Goal: Task Accomplishment & Management: Manage account settings

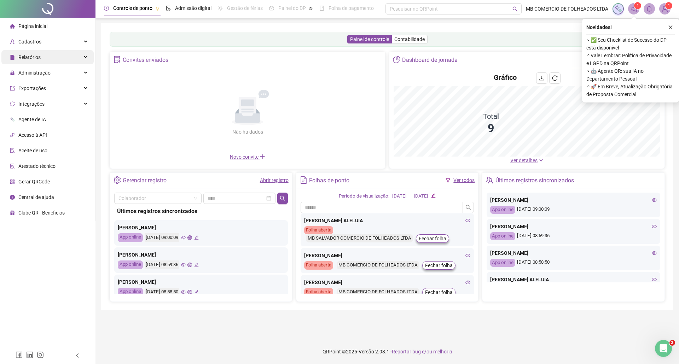
click at [48, 57] on div "Relatórios" at bounding box center [47, 57] width 92 height 14
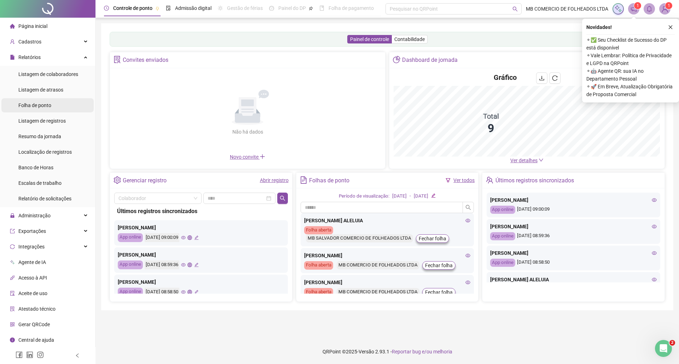
click at [39, 101] on div "Folha de ponto" at bounding box center [34, 105] width 33 height 14
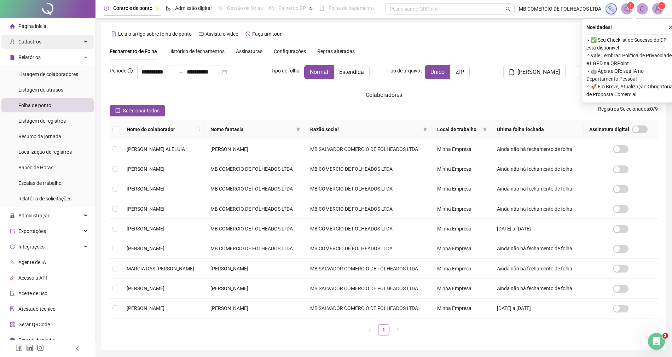
click at [84, 42] on icon at bounding box center [86, 42] width 4 height 0
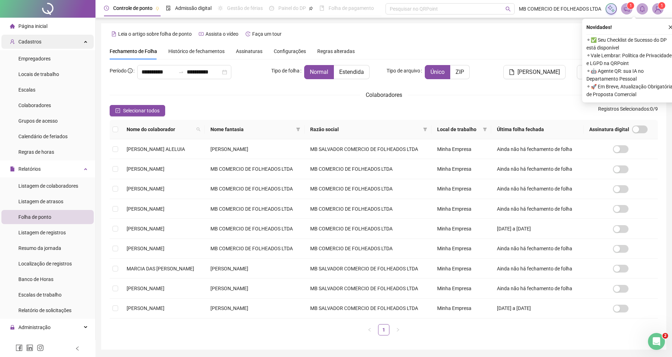
click at [84, 40] on div "Cadastros" at bounding box center [47, 42] width 92 height 14
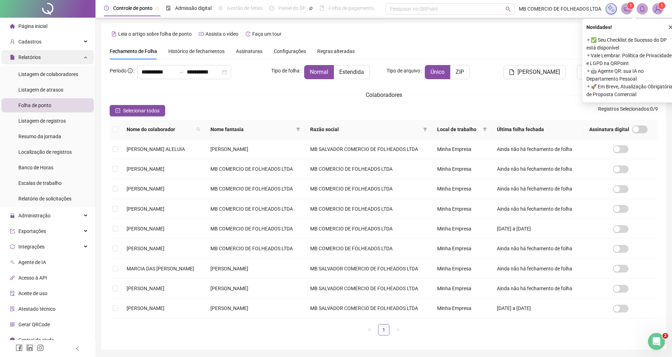
click at [84, 57] on icon at bounding box center [86, 57] width 4 height 0
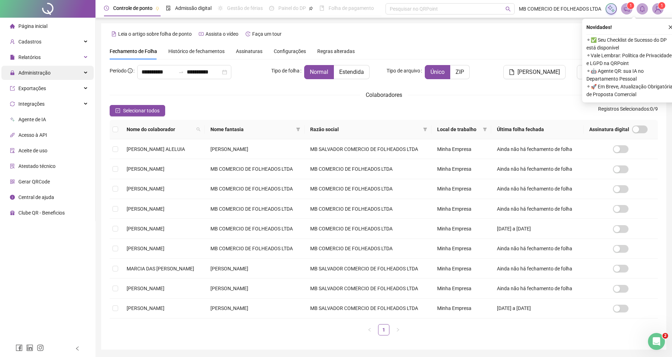
click at [83, 74] on div "Administração" at bounding box center [47, 73] width 92 height 14
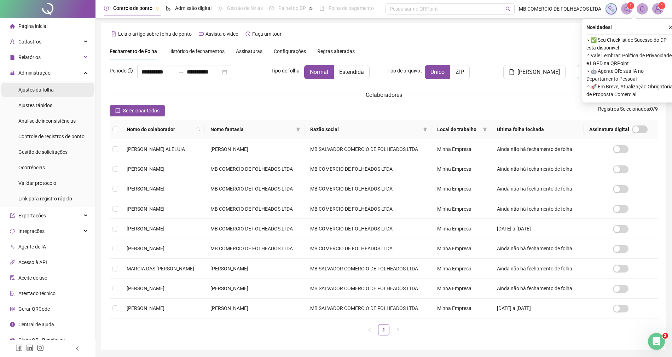
click at [46, 90] on span "Ajustes da folha" at bounding box center [35, 90] width 35 height 6
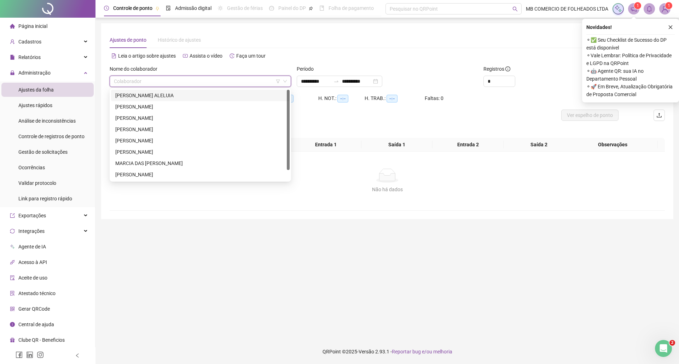
click at [152, 81] on input "search" at bounding box center [197, 81] width 167 height 11
click at [150, 115] on div "[PERSON_NAME]" at bounding box center [200, 118] width 170 height 8
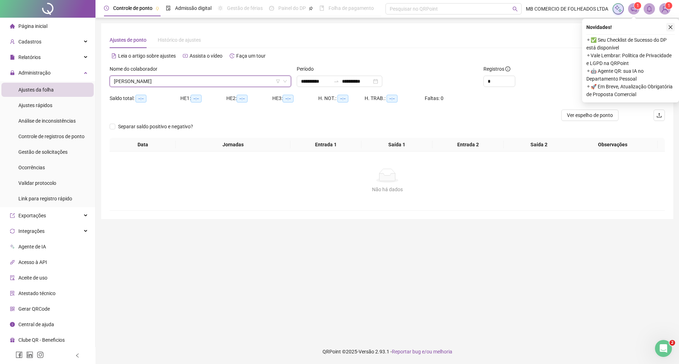
click at [669, 27] on icon "close" at bounding box center [670, 27] width 5 height 5
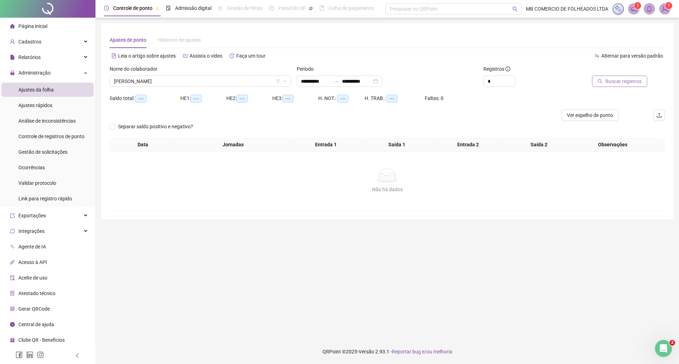
click at [609, 80] on span "Buscar registros" at bounding box center [623, 81] width 36 height 8
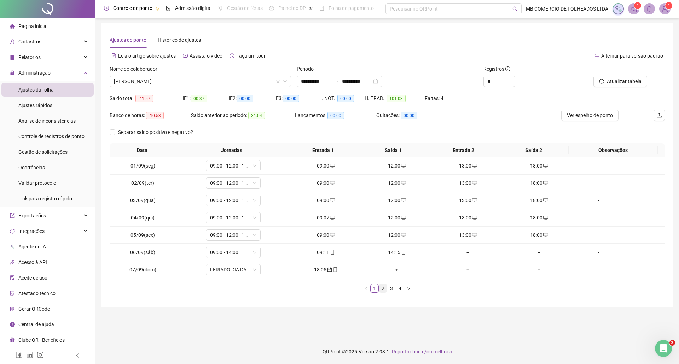
click at [385, 290] on link "2" at bounding box center [383, 289] width 8 height 8
click at [393, 288] on link "3" at bounding box center [391, 289] width 8 height 8
click at [399, 289] on link "4" at bounding box center [400, 289] width 8 height 8
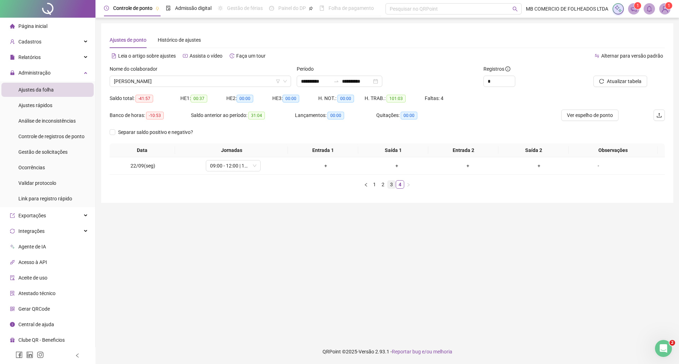
click at [388, 186] on link "3" at bounding box center [391, 185] width 8 height 8
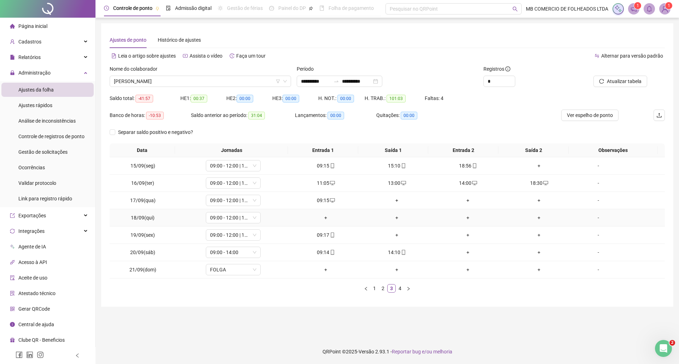
click at [326, 214] on td "+" at bounding box center [325, 217] width 71 height 17
click at [324, 216] on div "+" at bounding box center [325, 218] width 65 height 8
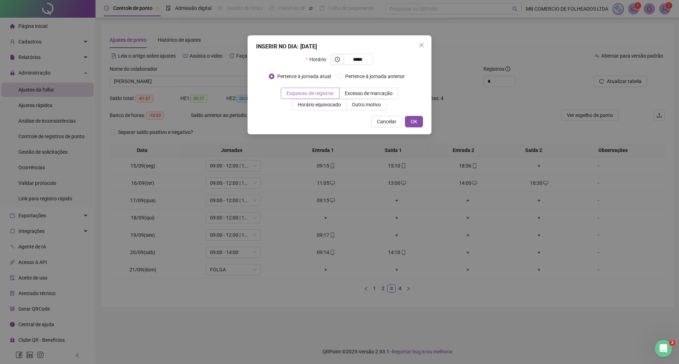
type input "*****"
click at [332, 92] on span "Esqueceu de registrar" at bounding box center [309, 94] width 47 height 6
click at [413, 117] on button "OK" at bounding box center [414, 121] width 18 height 11
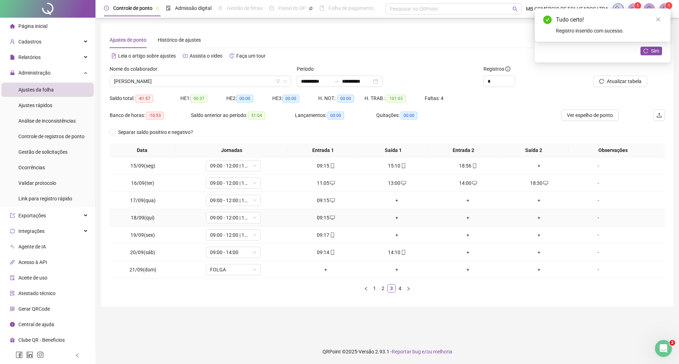
click at [392, 218] on div "+" at bounding box center [396, 218] width 65 height 8
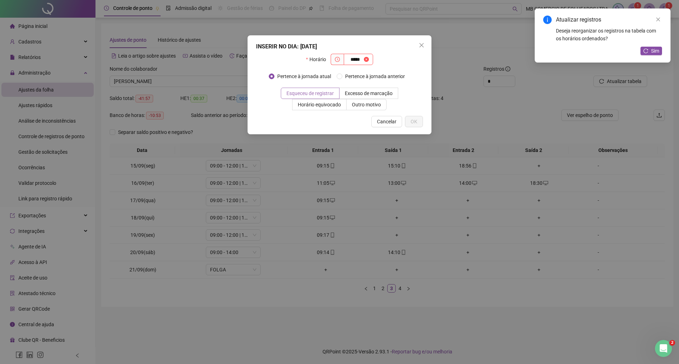
click at [317, 91] on span "Esqueceu de registrar" at bounding box center [309, 94] width 47 height 6
click at [362, 57] on input "*****" at bounding box center [355, 60] width 14 height 8
type input "*****"
click at [323, 92] on span "Esqueceu de registrar" at bounding box center [309, 94] width 47 height 6
click at [661, 16] on link "Close" at bounding box center [658, 20] width 8 height 8
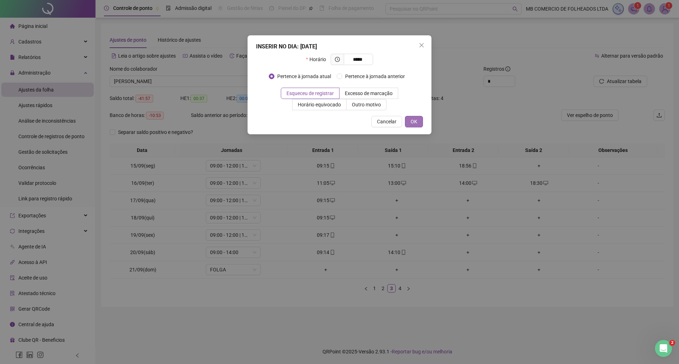
click at [419, 119] on button "OK" at bounding box center [414, 121] width 18 height 11
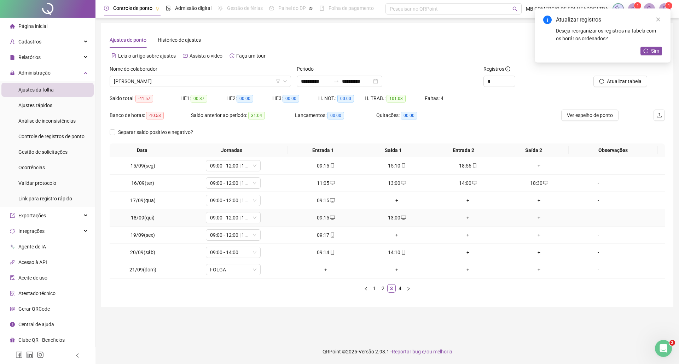
click at [465, 215] on div "+" at bounding box center [467, 218] width 65 height 8
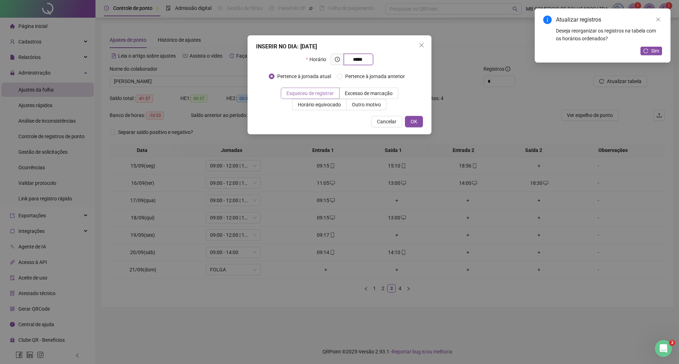
type input "*****"
click at [316, 98] on label "Esqueceu de registrar" at bounding box center [310, 93] width 59 height 11
click at [416, 122] on span "OK" at bounding box center [413, 122] width 7 height 8
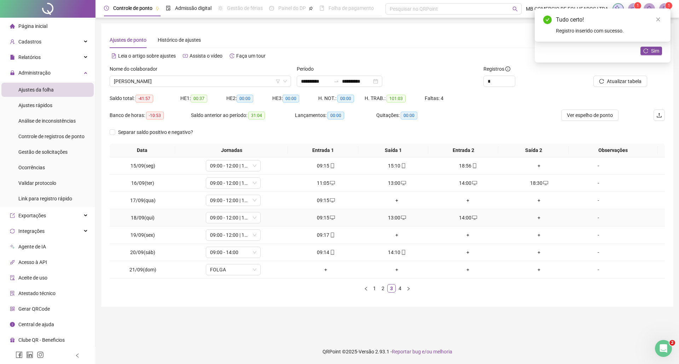
click at [532, 218] on div "+" at bounding box center [538, 218] width 65 height 8
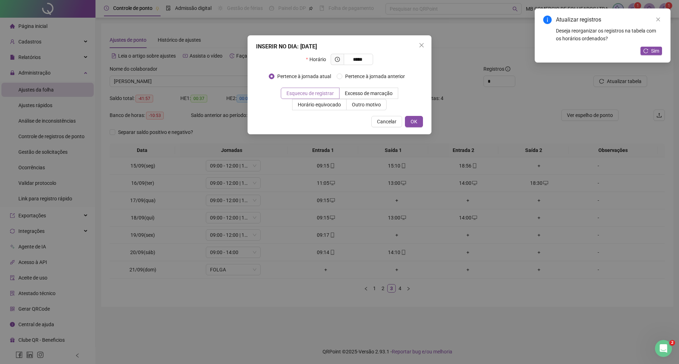
type input "*****"
click at [317, 91] on span "Esqueceu de registrar" at bounding box center [309, 94] width 47 height 6
click at [416, 119] on span "OK" at bounding box center [413, 122] width 7 height 8
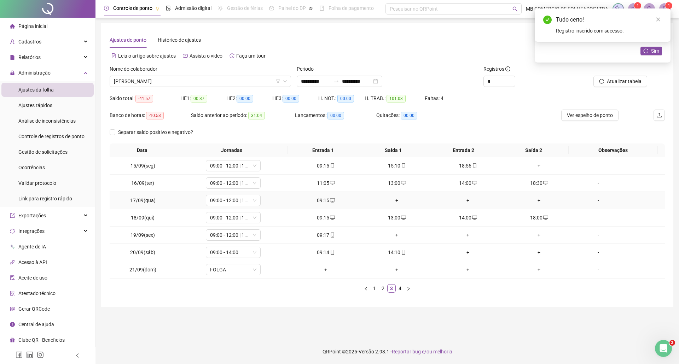
click at [392, 197] on div "+" at bounding box center [396, 201] width 65 height 8
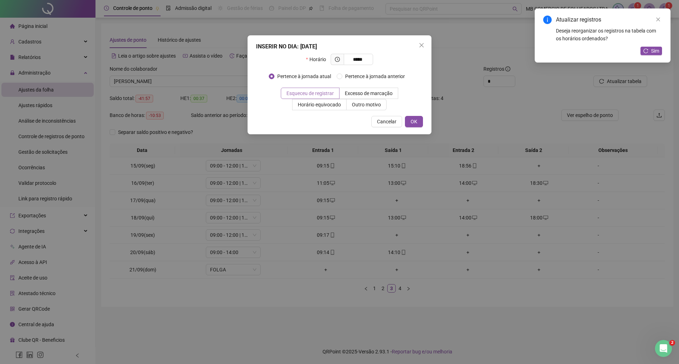
type input "*****"
click at [317, 94] on span "Esqueceu de registrar" at bounding box center [309, 94] width 47 height 6
click at [409, 125] on button "OK" at bounding box center [414, 121] width 18 height 11
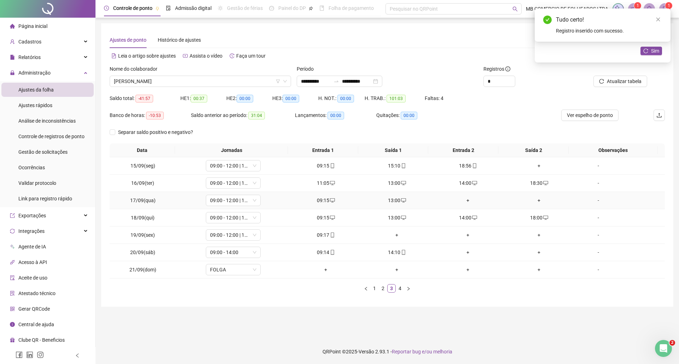
click at [465, 199] on div "+" at bounding box center [467, 201] width 65 height 8
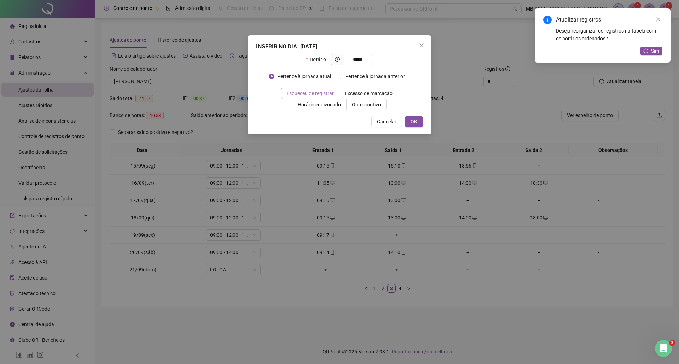
type input "*****"
click at [324, 95] on span "Esqueceu de registrar" at bounding box center [309, 94] width 47 height 6
click at [413, 124] on span "OK" at bounding box center [413, 122] width 7 height 8
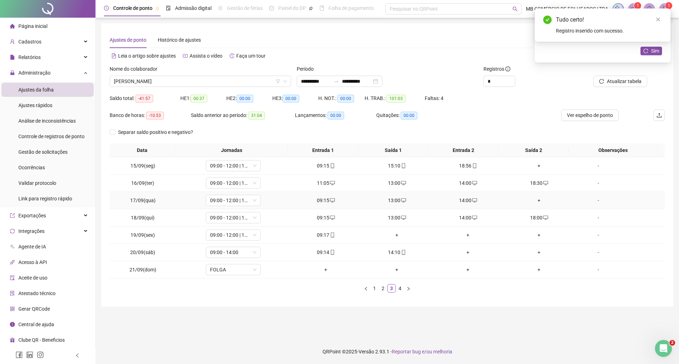
click at [532, 201] on div "+" at bounding box center [538, 201] width 65 height 8
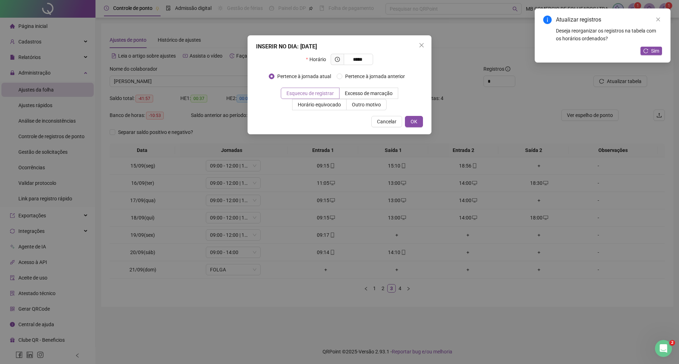
type input "*****"
click at [311, 95] on span "Esqueceu de registrar" at bounding box center [309, 94] width 47 height 6
click at [416, 122] on span "OK" at bounding box center [413, 122] width 7 height 8
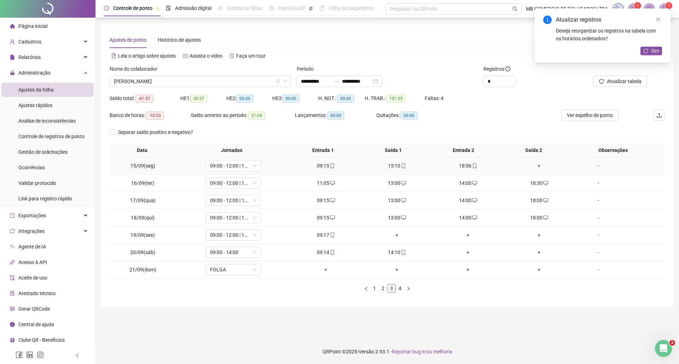
click at [463, 163] on div "18:56" at bounding box center [467, 166] width 65 height 8
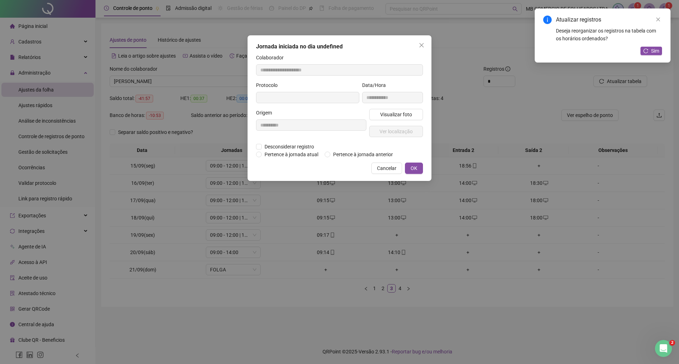
type input "**********"
click at [334, 156] on span "Pertence à jornada anterior" at bounding box center [362, 155] width 65 height 8
click at [420, 167] on button "OK" at bounding box center [414, 168] width 18 height 11
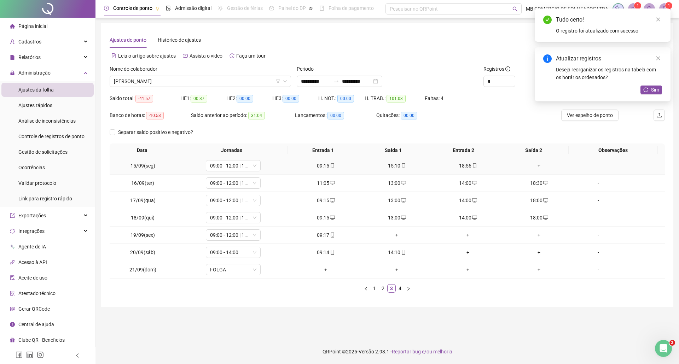
click at [457, 164] on div "18:56" at bounding box center [467, 166] width 65 height 8
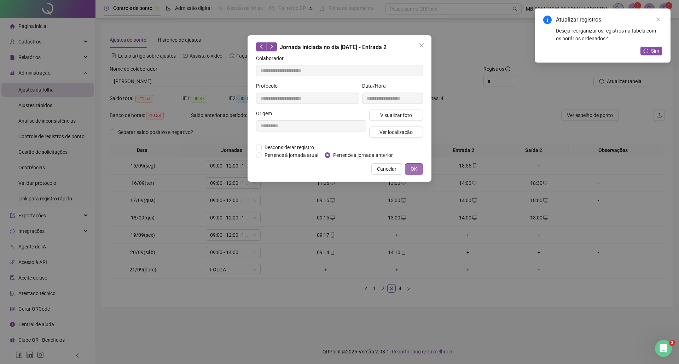
click at [409, 167] on button "OK" at bounding box center [414, 168] width 18 height 11
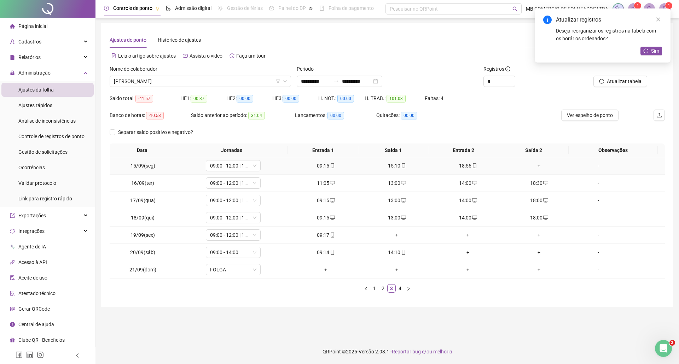
click at [535, 166] on div "+" at bounding box center [538, 166] width 65 height 8
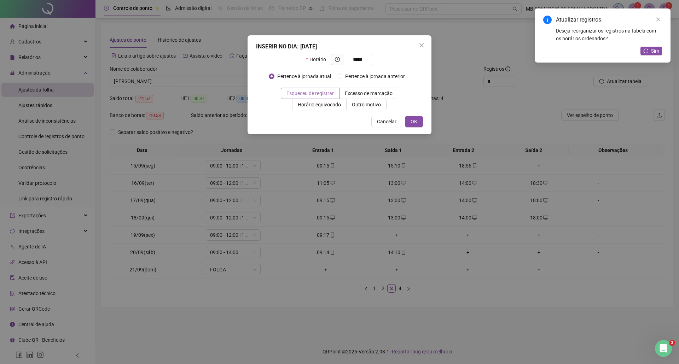
type input "*****"
click at [307, 92] on span "Esqueceu de registrar" at bounding box center [309, 94] width 47 height 6
click at [416, 119] on span "OK" at bounding box center [413, 122] width 7 height 8
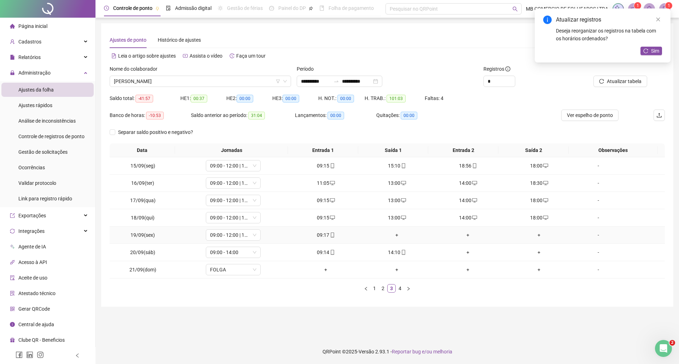
click at [393, 231] on td "+" at bounding box center [396, 235] width 71 height 17
click at [392, 232] on div "+" at bounding box center [396, 235] width 65 height 8
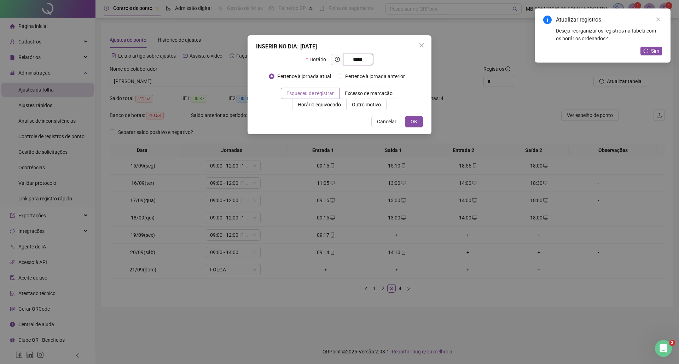
type input "*****"
click at [300, 93] on span "Esqueceu de registrar" at bounding box center [309, 94] width 47 height 6
click at [417, 123] on button "OK" at bounding box center [414, 121] width 18 height 11
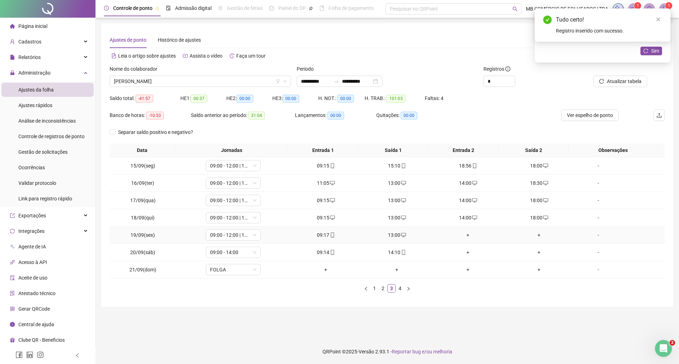
click at [465, 232] on div "+" at bounding box center [467, 235] width 65 height 8
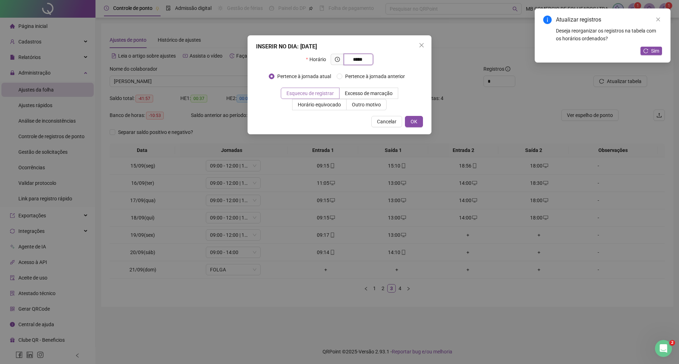
type input "*****"
click at [309, 91] on span "Esqueceu de registrar" at bounding box center [309, 94] width 47 height 6
click at [410, 120] on span "OK" at bounding box center [413, 122] width 7 height 8
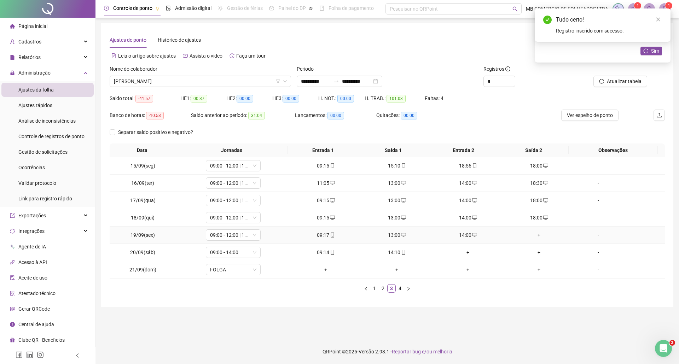
click at [533, 231] on td "+" at bounding box center [538, 235] width 71 height 17
click at [535, 235] on div "+" at bounding box center [538, 235] width 65 height 8
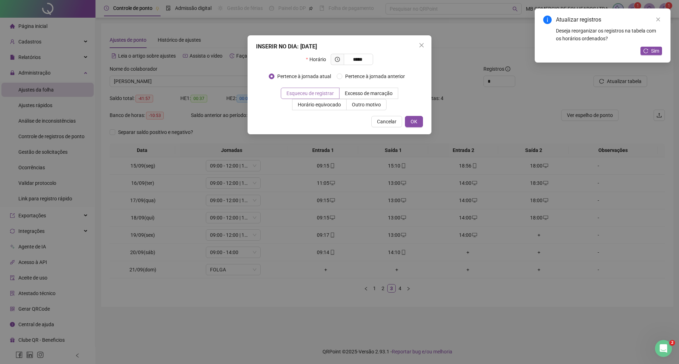
type input "*****"
click at [317, 96] on span "Esqueceu de registrar" at bounding box center [309, 94] width 47 height 6
click at [410, 122] on span "OK" at bounding box center [413, 122] width 7 height 8
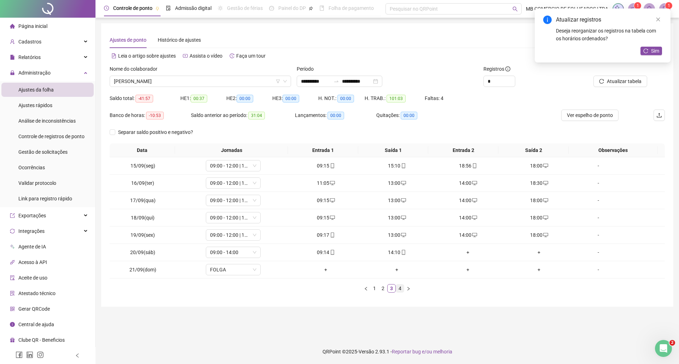
click at [403, 289] on link "4" at bounding box center [400, 289] width 8 height 8
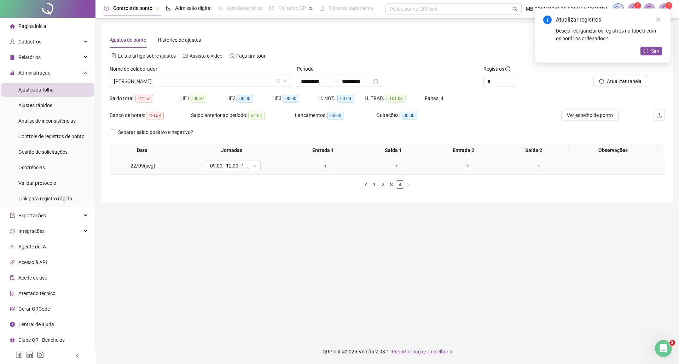
click at [323, 167] on div "+" at bounding box center [325, 166] width 65 height 8
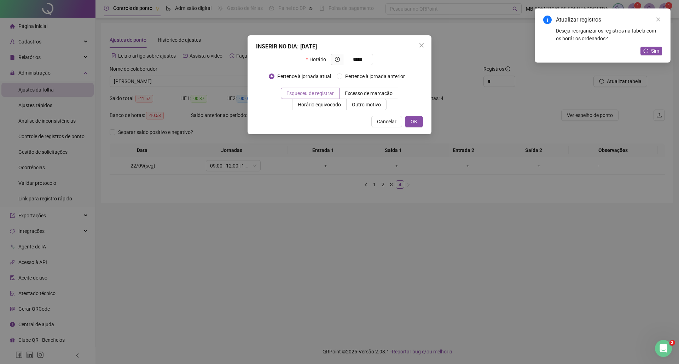
type input "*****"
click at [324, 89] on label "Esqueceu de registrar" at bounding box center [310, 93] width 59 height 11
click at [418, 128] on div "INSERIR NO DIA : [DATE] Horário ***** Pertence à jornada atual Pertence à jorna…" at bounding box center [339, 84] width 184 height 99
click at [415, 118] on span "OK" at bounding box center [413, 122] width 7 height 8
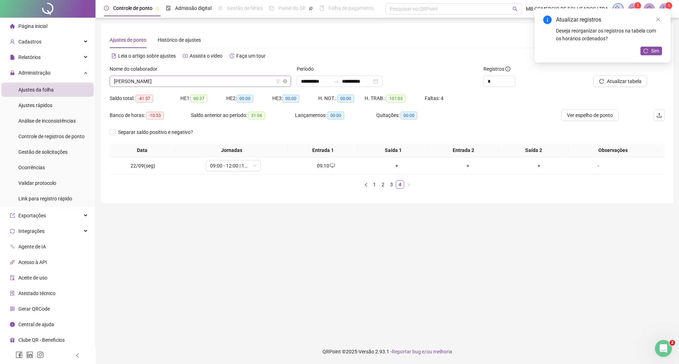
click at [277, 82] on icon "filter" at bounding box center [278, 82] width 4 height 4
click at [389, 41] on div "Ajustes de ponto Histórico de ajustes" at bounding box center [387, 40] width 555 height 16
click at [662, 18] on div "Atualizar registros Deseja reorganizar os registros na tabela com os horários o…" at bounding box center [603, 35] width 136 height 54
click at [658, 19] on icon "close" at bounding box center [658, 20] width 4 height 4
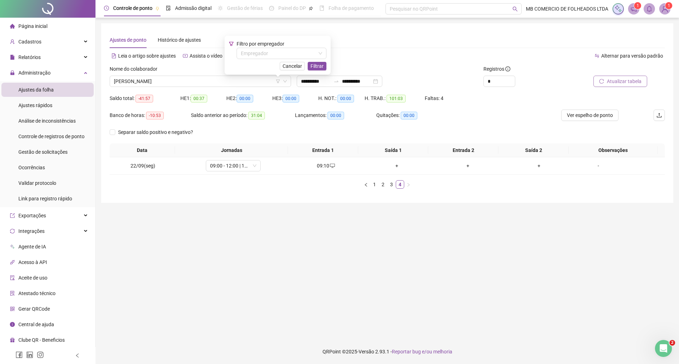
click at [615, 83] on span "Atualizar tabela" at bounding box center [624, 81] width 35 height 8
click at [197, 81] on span "[PERSON_NAME]" at bounding box center [200, 81] width 173 height 11
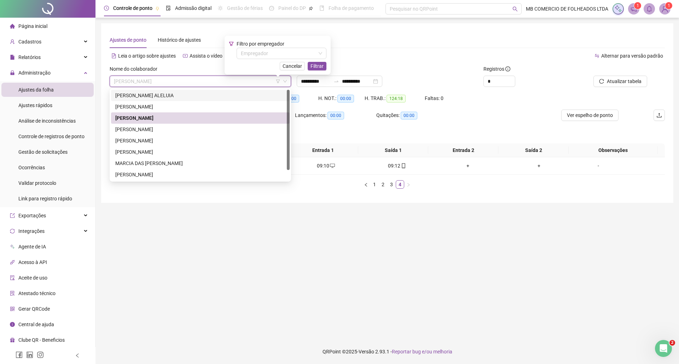
click at [157, 98] on div "[PERSON_NAME] ALELUIA" at bounding box center [200, 96] width 170 height 8
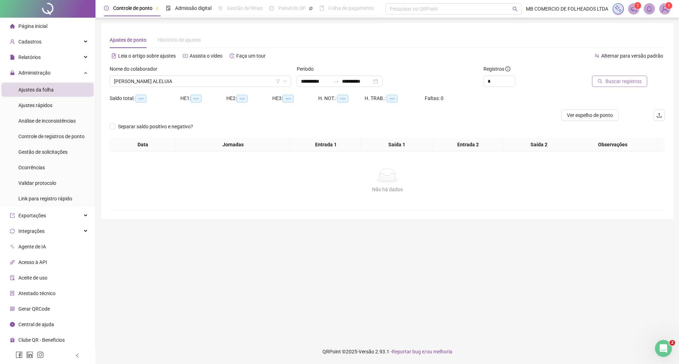
click at [608, 82] on span "Buscar registros" at bounding box center [623, 81] width 36 height 8
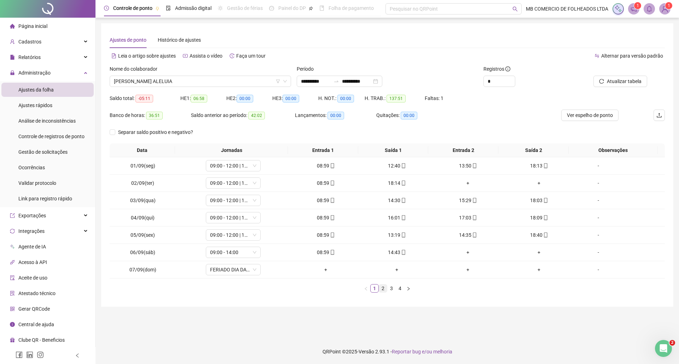
click at [383, 288] on link "2" at bounding box center [383, 289] width 8 height 8
click at [374, 288] on link "1" at bounding box center [374, 289] width 8 height 8
click at [382, 288] on link "2" at bounding box center [383, 289] width 8 height 8
click at [392, 292] on link "3" at bounding box center [391, 289] width 8 height 8
click at [399, 286] on link "4" at bounding box center [400, 289] width 8 height 8
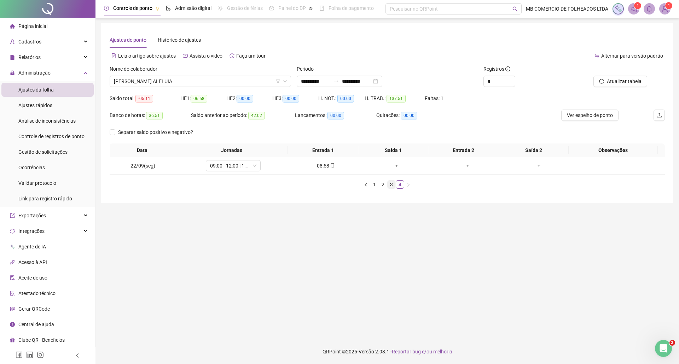
click at [391, 188] on link "3" at bounding box center [391, 185] width 8 height 8
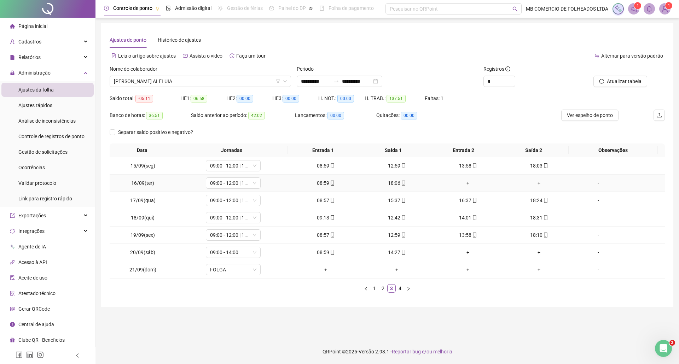
click at [395, 182] on div "18:06" at bounding box center [396, 183] width 65 height 8
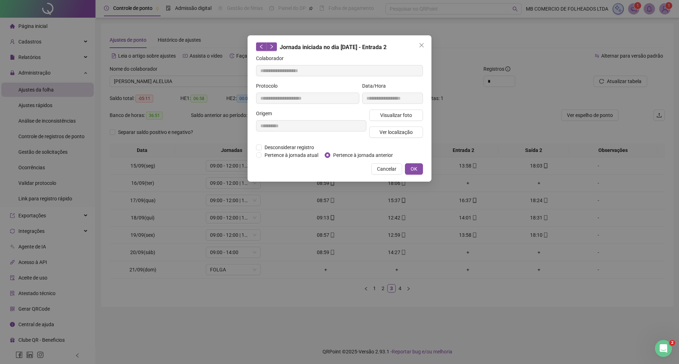
type input "**********"
click at [331, 155] on span "Pertence à jornada anterior" at bounding box center [362, 155] width 65 height 8
click at [420, 167] on button "OK" at bounding box center [414, 168] width 18 height 11
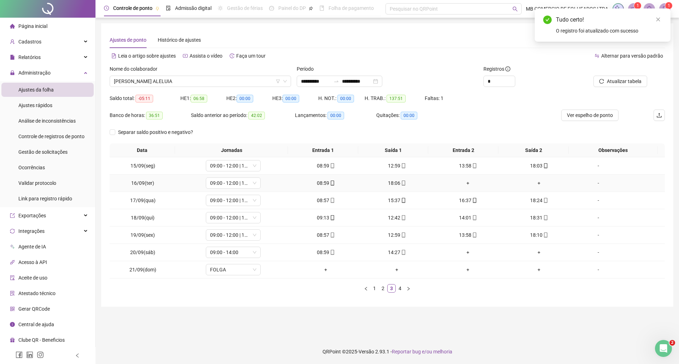
click at [466, 183] on div "+" at bounding box center [467, 183] width 65 height 8
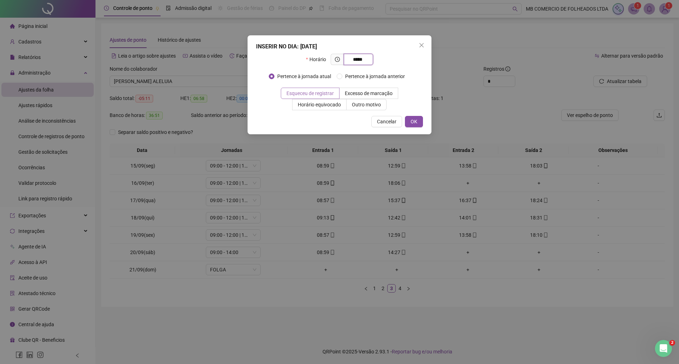
type input "*****"
click at [316, 96] on span "Esqueceu de registrar" at bounding box center [309, 94] width 47 height 6
click at [417, 121] on button "OK" at bounding box center [414, 121] width 18 height 11
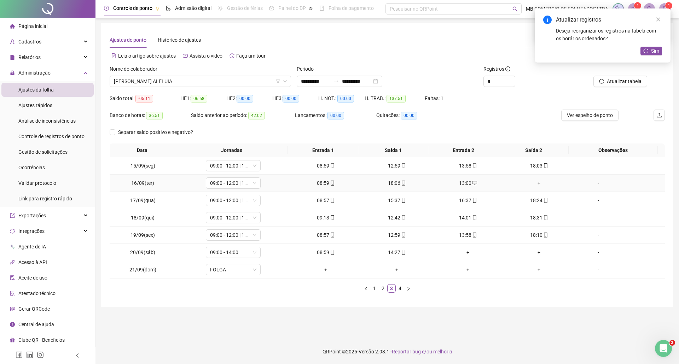
click at [532, 180] on div "+" at bounding box center [538, 183] width 65 height 8
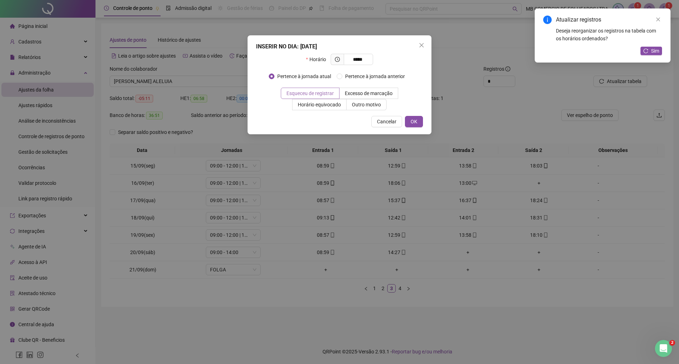
type input "*****"
click at [318, 93] on span "Esqueceu de registrar" at bounding box center [309, 94] width 47 height 6
click at [416, 122] on span "OK" at bounding box center [413, 122] width 7 height 8
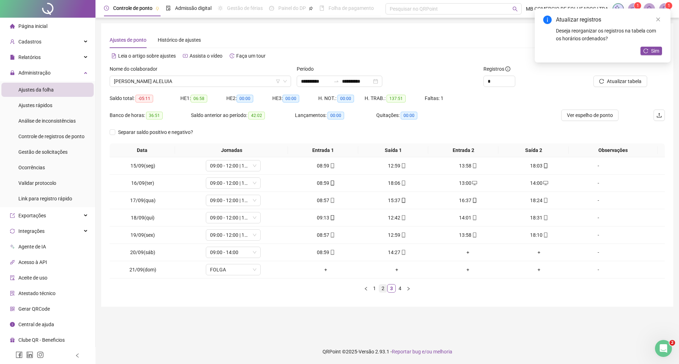
click at [382, 291] on link "2" at bounding box center [383, 289] width 8 height 8
click at [532, 201] on div "+" at bounding box center [538, 201] width 65 height 8
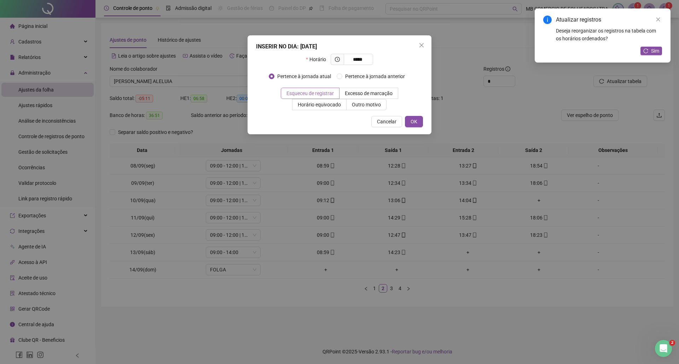
type input "*****"
click at [308, 91] on span "Esqueceu de registrar" at bounding box center [309, 94] width 47 height 6
click at [419, 122] on button "OK" at bounding box center [414, 121] width 18 height 11
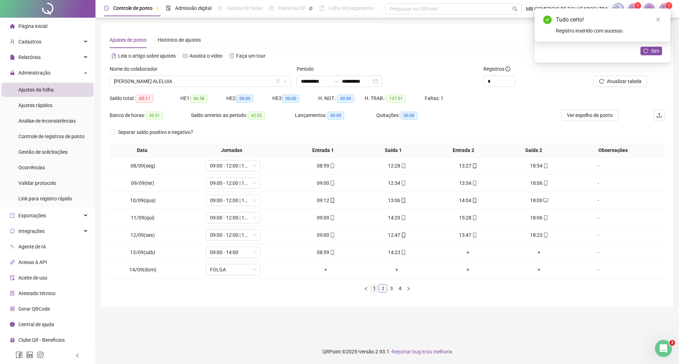
click at [373, 292] on link "1" at bounding box center [374, 289] width 8 height 8
click at [391, 184] on div "18:14" at bounding box center [396, 183] width 65 height 8
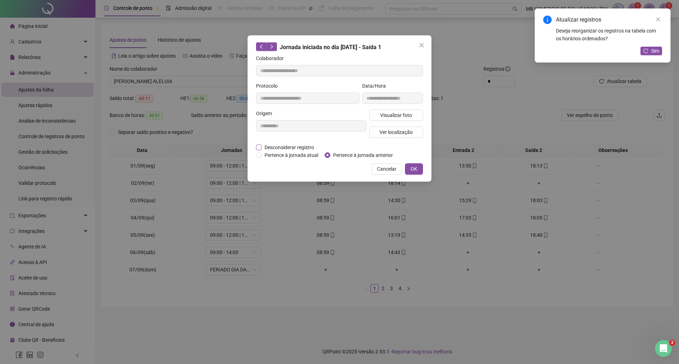
type input "**********"
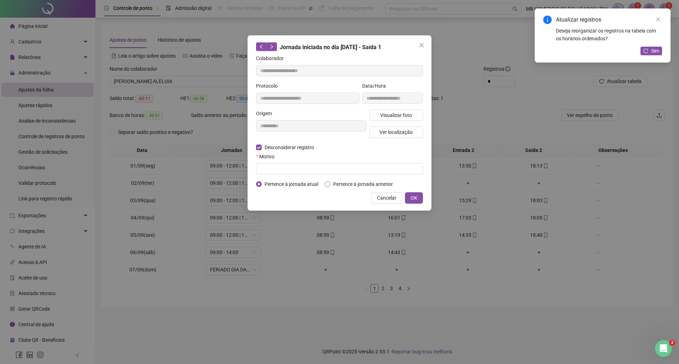
click at [332, 183] on span "Pertence à jornada anterior" at bounding box center [362, 184] width 65 height 8
click at [412, 196] on span "OK" at bounding box center [413, 198] width 7 height 8
click at [648, 51] on button "Sim" at bounding box center [651, 51] width 22 height 8
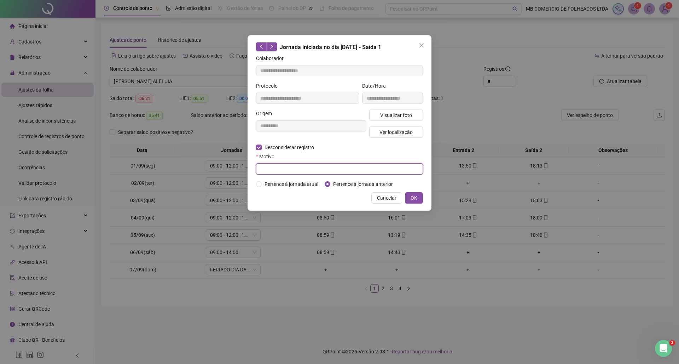
click at [302, 167] on input "text" at bounding box center [339, 168] width 167 height 11
type input "**********"
click at [409, 196] on button "OK" at bounding box center [414, 197] width 18 height 11
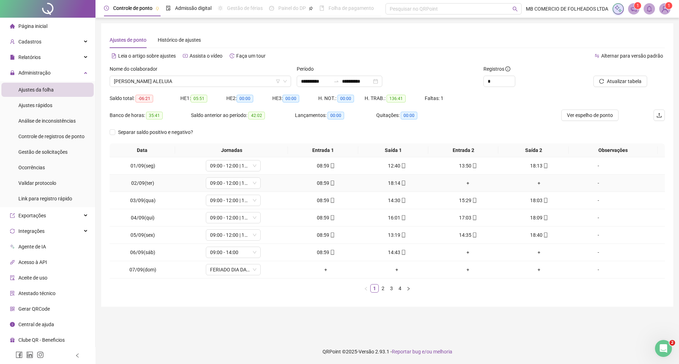
click at [393, 186] on div "18:14" at bounding box center [396, 183] width 65 height 8
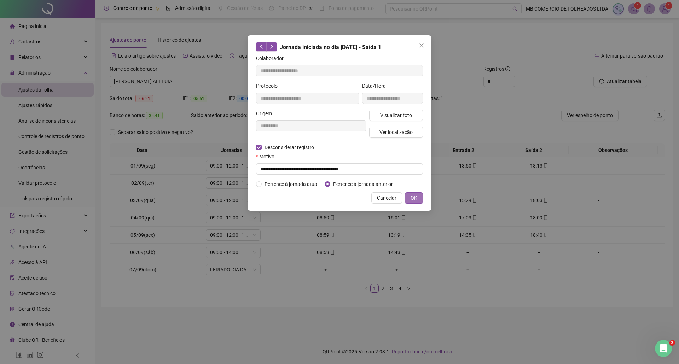
click at [410, 198] on span "OK" at bounding box center [413, 198] width 7 height 8
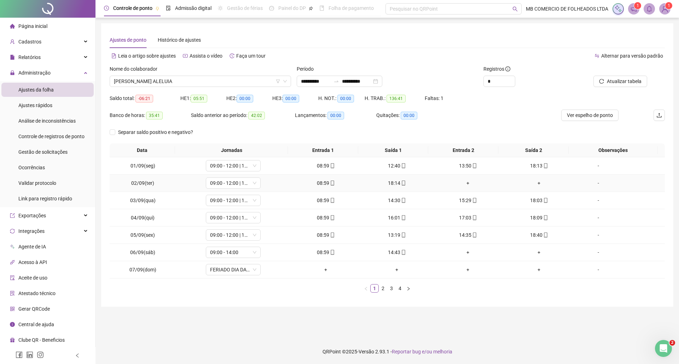
click at [464, 183] on div "+" at bounding box center [467, 183] width 65 height 8
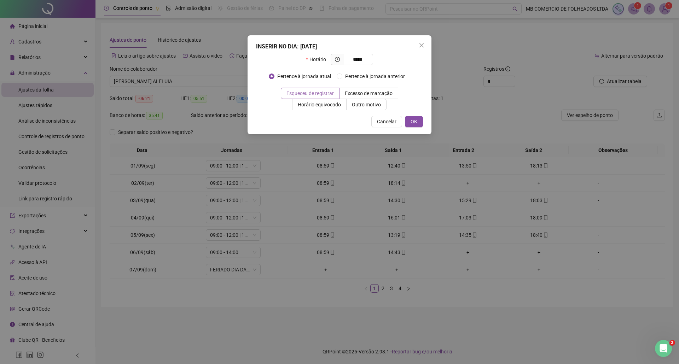
type input "*****"
click at [324, 92] on span "Esqueceu de registrar" at bounding box center [309, 94] width 47 height 6
click at [412, 123] on span "OK" at bounding box center [413, 122] width 7 height 8
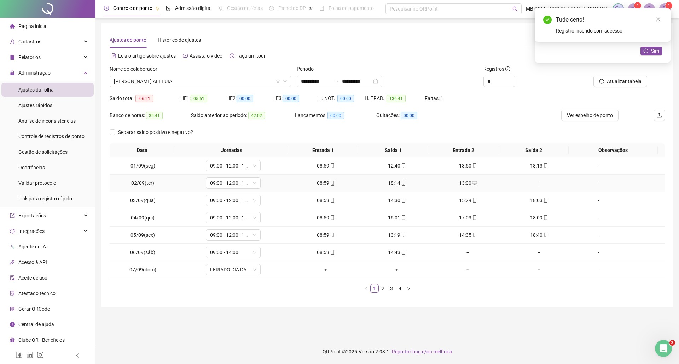
click at [535, 184] on div "+" at bounding box center [538, 183] width 65 height 8
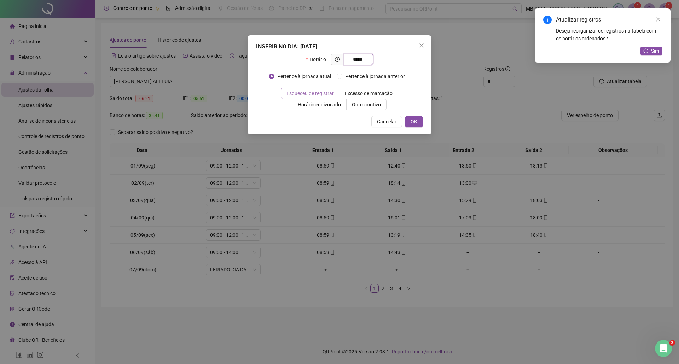
type input "*****"
click at [309, 93] on span "Esqueceu de registrar" at bounding box center [309, 94] width 47 height 6
click at [411, 121] on span "OK" at bounding box center [413, 122] width 7 height 8
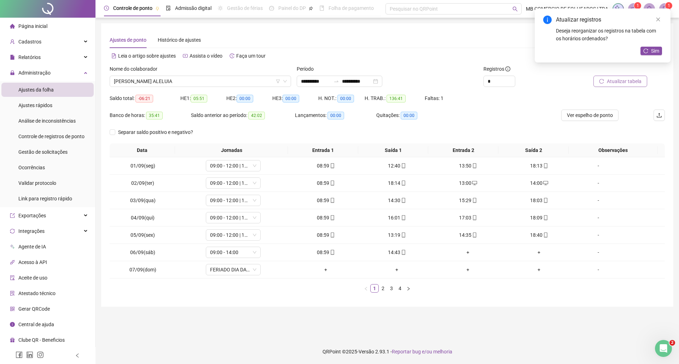
click at [629, 78] on span "Atualizar tabela" at bounding box center [624, 81] width 35 height 8
click at [382, 288] on link "2" at bounding box center [383, 289] width 8 height 8
click at [392, 287] on link "3" at bounding box center [391, 289] width 8 height 8
click at [530, 183] on div "+" at bounding box center [538, 183] width 65 height 8
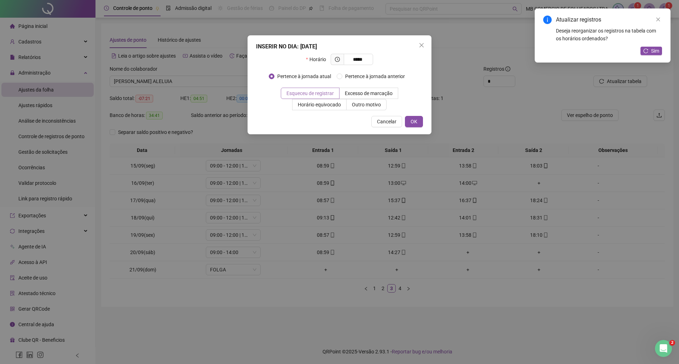
type input "*****"
click at [324, 93] on span "Esqueceu de registrar" at bounding box center [309, 94] width 47 height 6
click at [420, 118] on button "OK" at bounding box center [414, 121] width 18 height 11
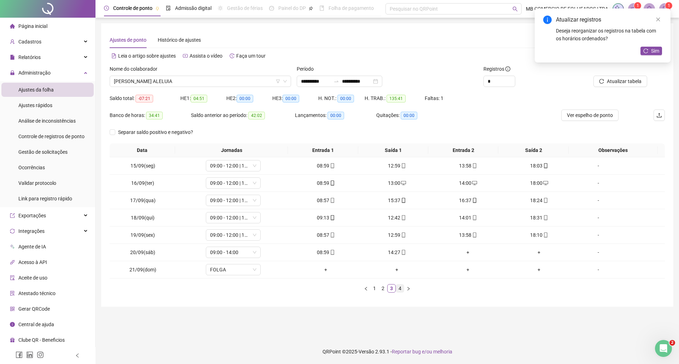
click at [399, 289] on link "4" at bounding box center [400, 289] width 8 height 8
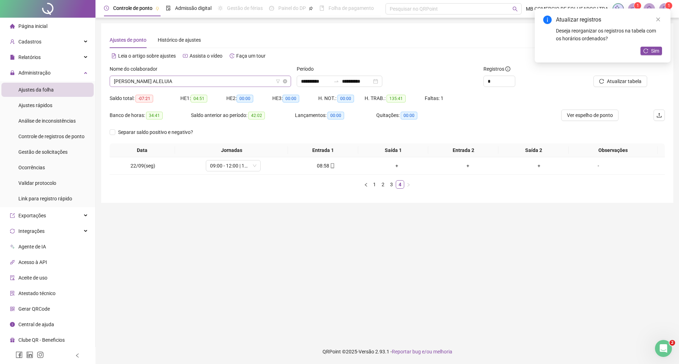
click at [180, 81] on span "[PERSON_NAME] ALELUIA" at bounding box center [200, 81] width 173 height 11
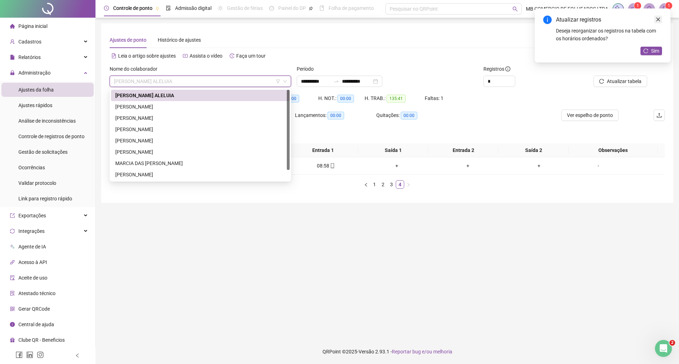
drag, startPoint x: 659, startPoint y: 18, endPoint x: 654, endPoint y: 27, distance: 10.8
click at [658, 18] on icon "close" at bounding box center [657, 19] width 5 height 5
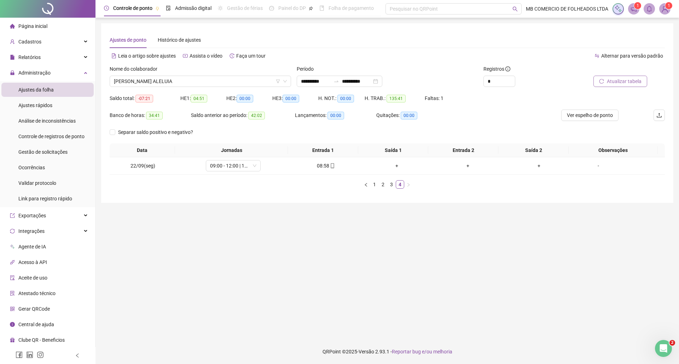
click at [621, 81] on span "Atualizar tabela" at bounding box center [624, 81] width 35 height 8
click at [227, 79] on span "[PERSON_NAME] ALELUIA" at bounding box center [200, 81] width 173 height 11
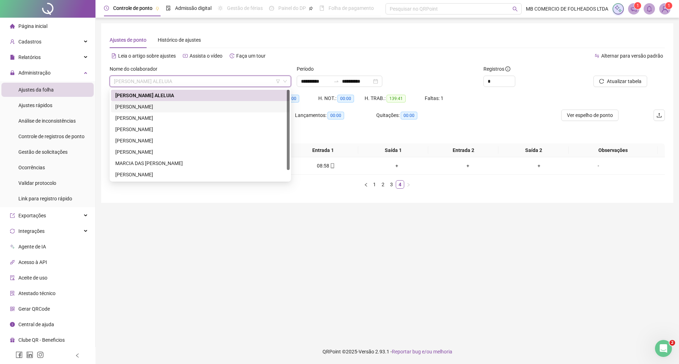
click at [153, 107] on div "[PERSON_NAME]" at bounding box center [200, 107] width 170 height 8
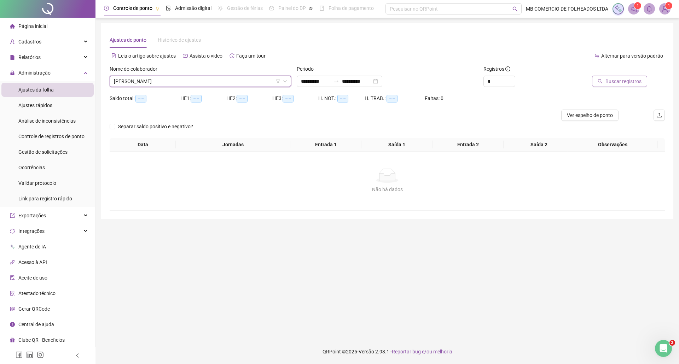
click at [608, 85] on span "Buscar registros" at bounding box center [623, 81] width 36 height 8
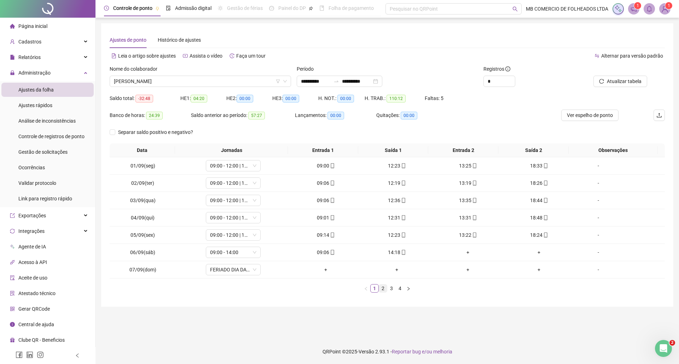
click at [380, 290] on link "2" at bounding box center [383, 289] width 8 height 8
click at [390, 289] on link "3" at bounding box center [391, 289] width 8 height 8
click at [320, 254] on div "+" at bounding box center [325, 253] width 65 height 8
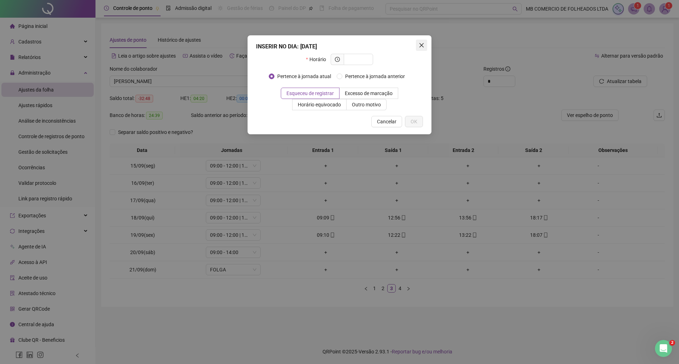
click at [419, 44] on icon "close" at bounding box center [422, 45] width 6 height 6
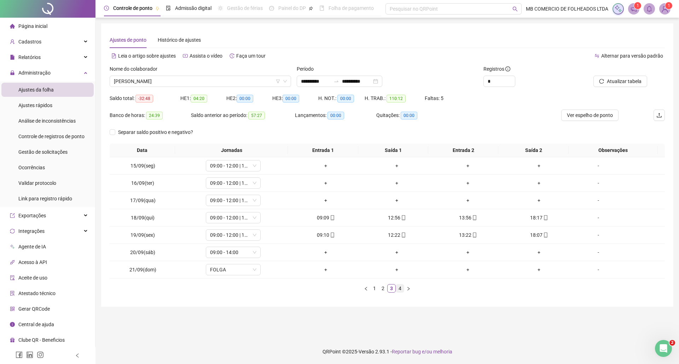
click at [402, 289] on link "4" at bounding box center [400, 289] width 8 height 8
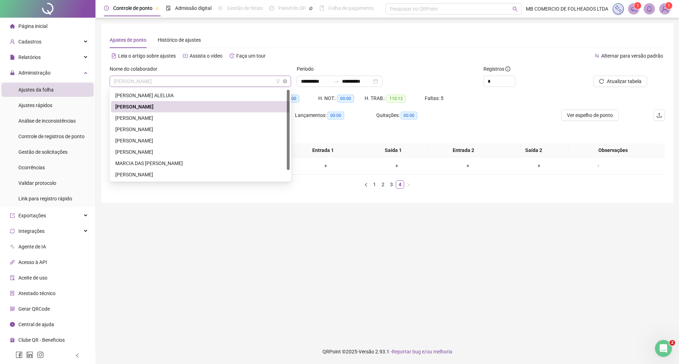
click at [214, 81] on span "[PERSON_NAME]" at bounding box center [200, 81] width 173 height 11
click at [150, 138] on div "[PERSON_NAME]" at bounding box center [200, 141] width 170 height 8
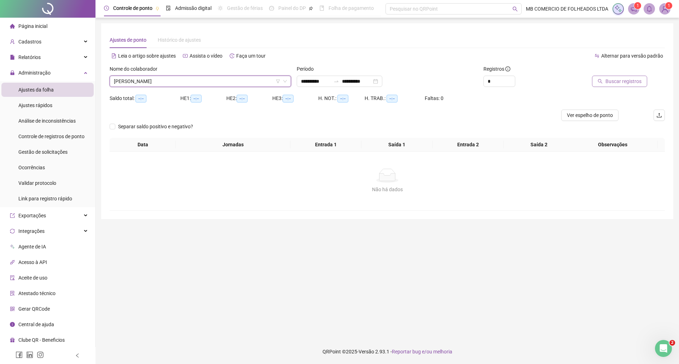
click at [620, 82] on span "Buscar registros" at bounding box center [623, 81] width 36 height 8
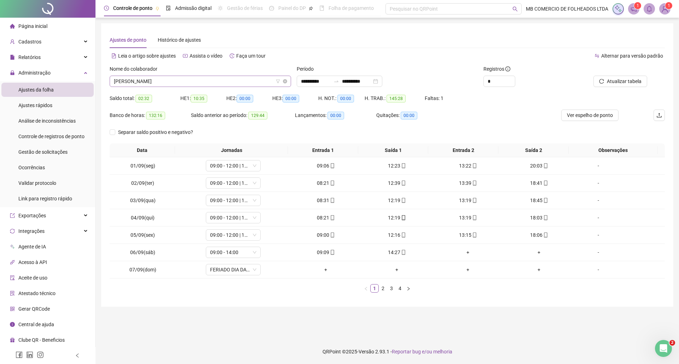
click at [252, 83] on span "[PERSON_NAME]" at bounding box center [200, 81] width 173 height 11
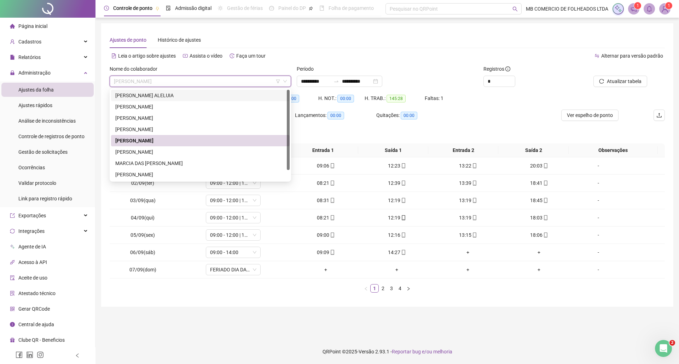
click at [498, 105] on div "Saldo total: 02:32 HE 1: 10:35 HE 2: 00:00 HE 3: 00:00 H. NOT.: 00:00 H. TRAB.:…" at bounding box center [387, 101] width 555 height 17
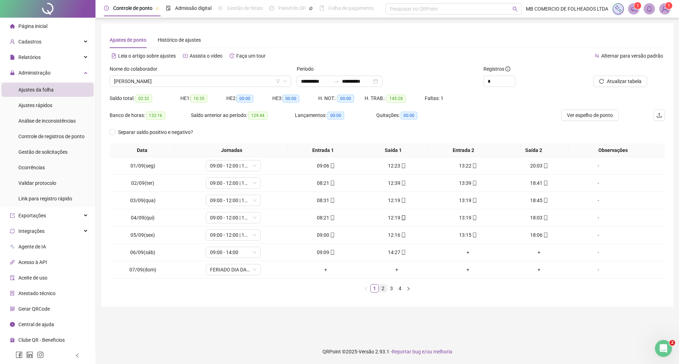
click at [382, 291] on link "2" at bounding box center [383, 289] width 8 height 8
click at [389, 286] on link "3" at bounding box center [391, 289] width 8 height 8
click at [398, 291] on link "4" at bounding box center [400, 289] width 8 height 8
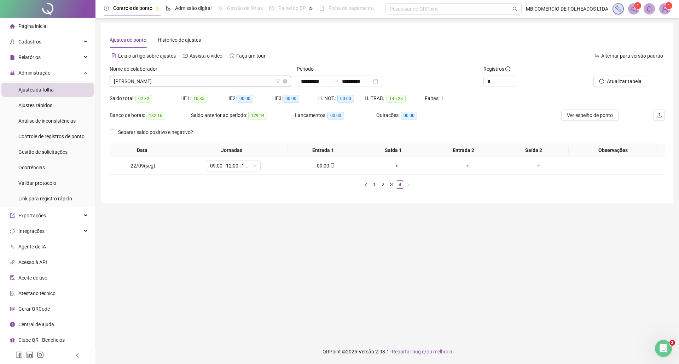
click at [218, 82] on span "[PERSON_NAME]" at bounding box center [200, 81] width 173 height 11
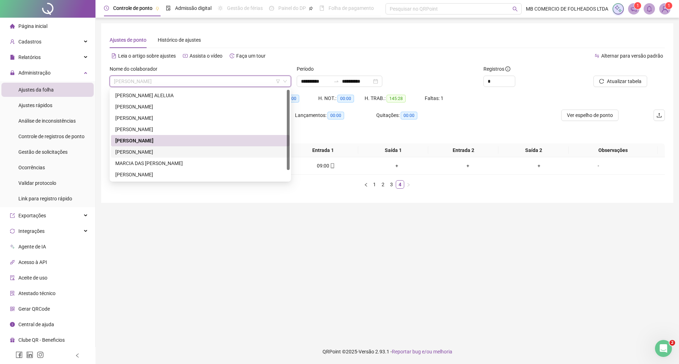
click at [167, 150] on div "[PERSON_NAME]" at bounding box center [200, 152] width 170 height 8
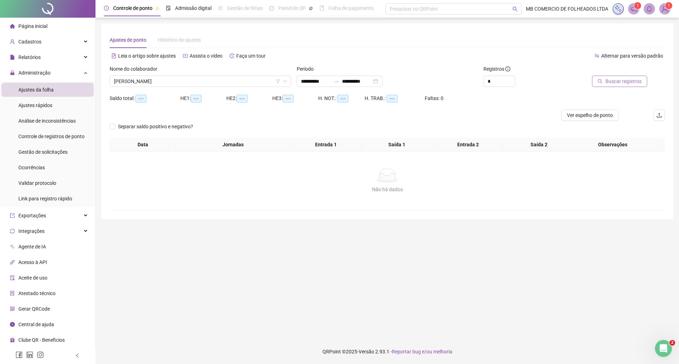
click at [613, 84] on span "Buscar registros" at bounding box center [623, 81] width 36 height 8
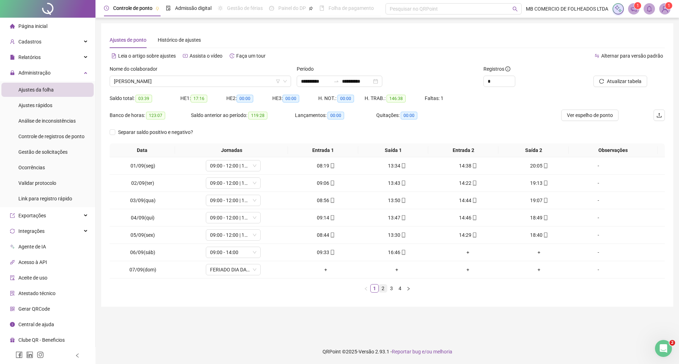
click at [382, 290] on link "2" at bounding box center [383, 289] width 8 height 8
click at [392, 285] on li "3" at bounding box center [391, 288] width 8 height 8
click at [535, 181] on div "+" at bounding box center [538, 183] width 65 height 8
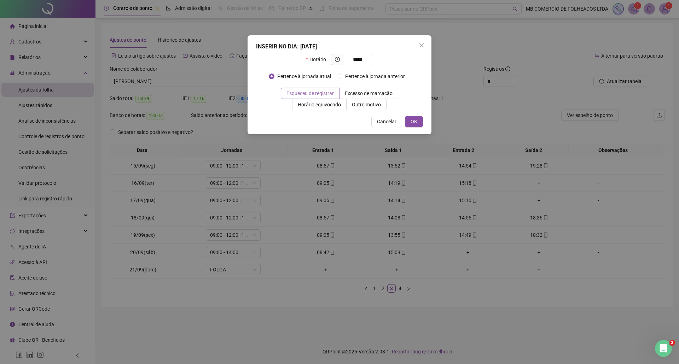
type input "*****"
click at [310, 95] on span "Esqueceu de registrar" at bounding box center [309, 94] width 47 height 6
click at [413, 122] on span "OK" at bounding box center [413, 122] width 7 height 8
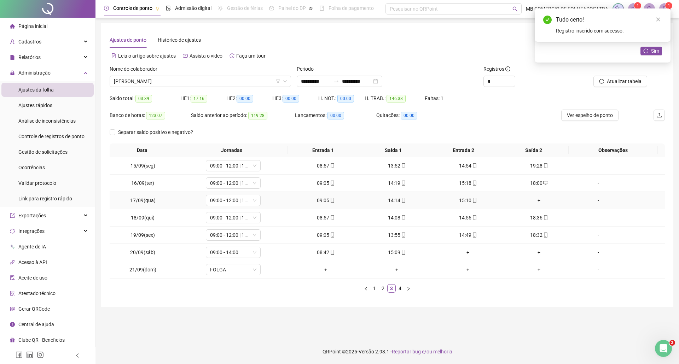
click at [535, 201] on div "+" at bounding box center [538, 201] width 65 height 8
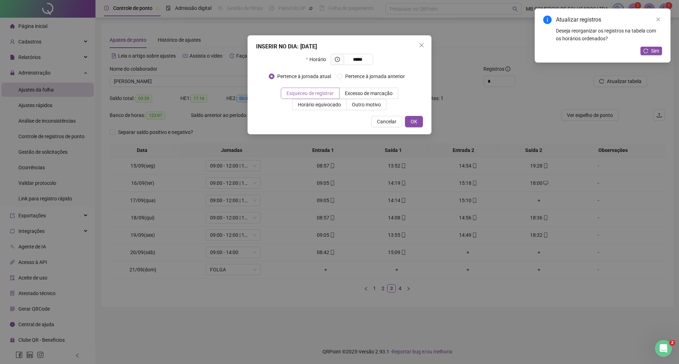
type input "*****"
click at [287, 92] on span "Esqueceu de registrar" at bounding box center [309, 94] width 47 height 6
click at [416, 122] on span "OK" at bounding box center [413, 122] width 7 height 8
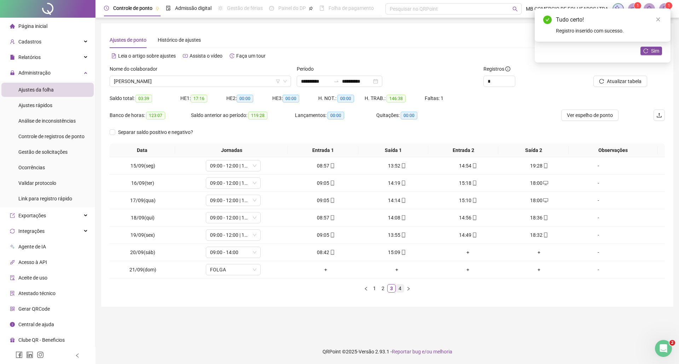
click at [400, 288] on link "4" at bounding box center [400, 289] width 8 height 8
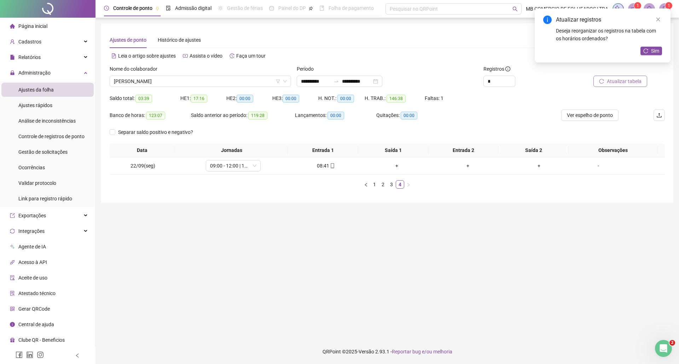
click at [629, 79] on span "Atualizar tabela" at bounding box center [624, 81] width 35 height 8
click at [206, 78] on span "[PERSON_NAME]" at bounding box center [200, 81] width 173 height 11
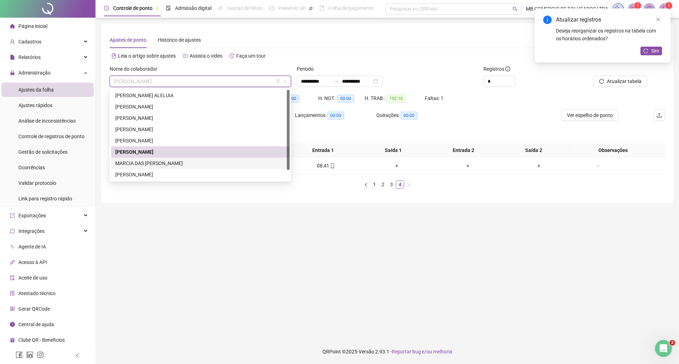
click at [154, 162] on div "MARCIA DAS [PERSON_NAME]" at bounding box center [200, 163] width 170 height 8
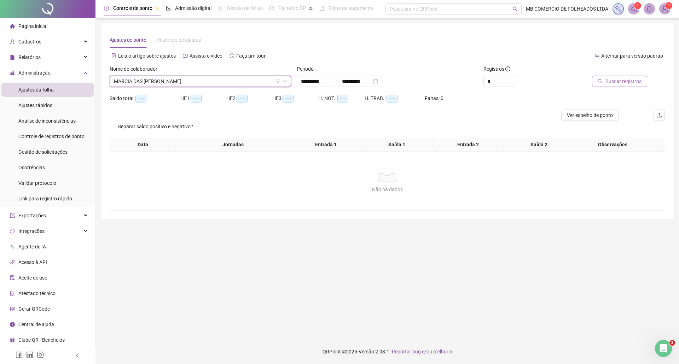
click at [619, 82] on span "Buscar registros" at bounding box center [623, 81] width 36 height 8
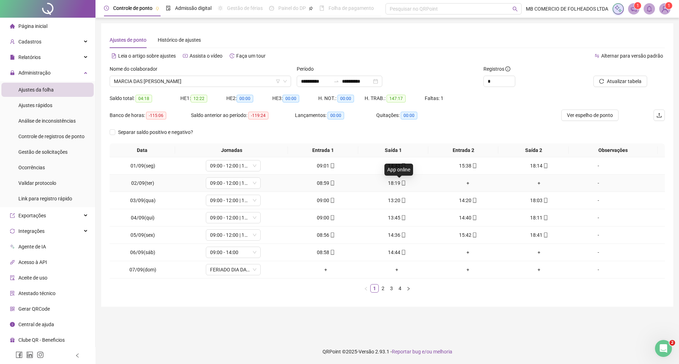
click at [400, 185] on span "mobile" at bounding box center [403, 183] width 6 height 5
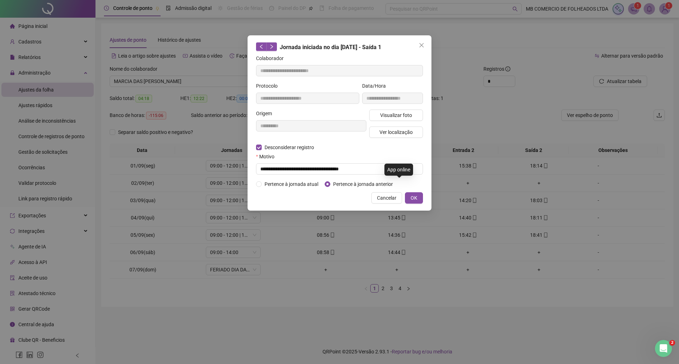
type input "**********"
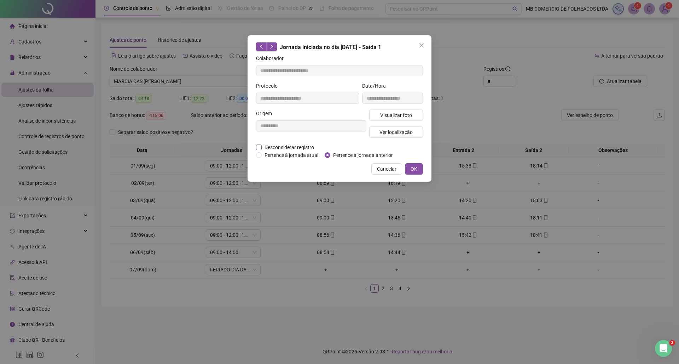
click at [262, 144] on span "Desconsiderar registro" at bounding box center [289, 148] width 55 height 8
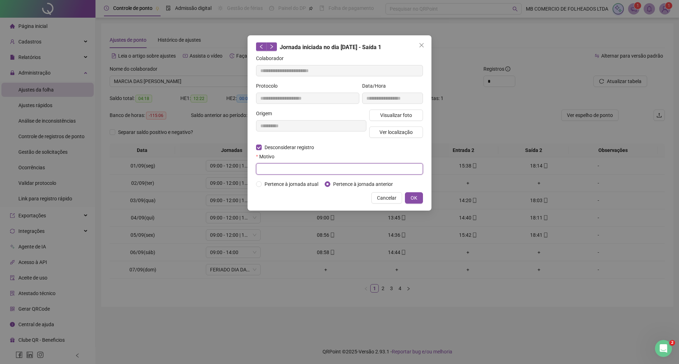
click at [303, 166] on input "text" at bounding box center [339, 168] width 167 height 11
type input "**********"
click at [417, 197] on button "OK" at bounding box center [414, 197] width 18 height 11
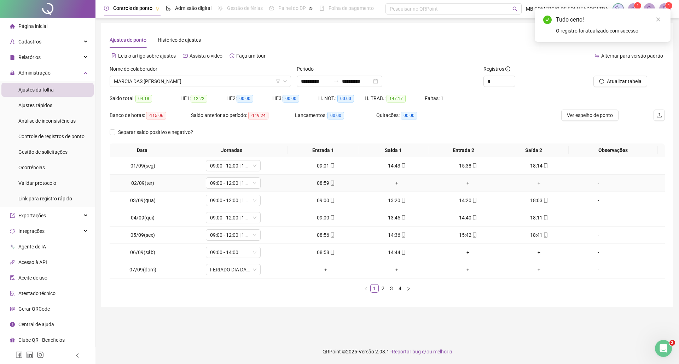
click at [395, 183] on div "+" at bounding box center [396, 183] width 65 height 8
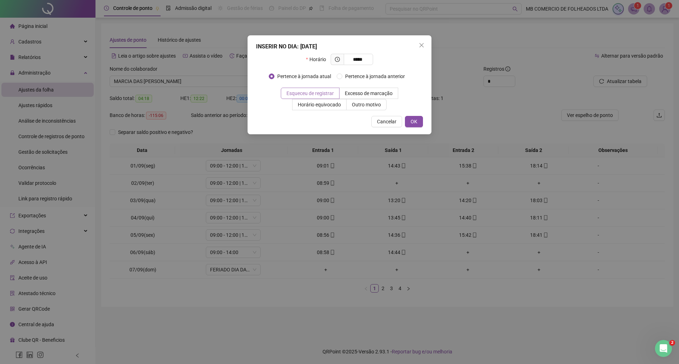
type input "*****"
click at [324, 92] on span "Esqueceu de registrar" at bounding box center [309, 94] width 47 height 6
click at [419, 123] on button "OK" at bounding box center [414, 121] width 18 height 11
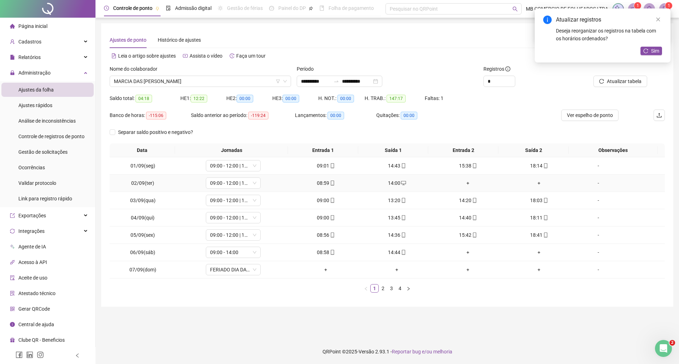
click at [464, 185] on div "+" at bounding box center [467, 183] width 65 height 8
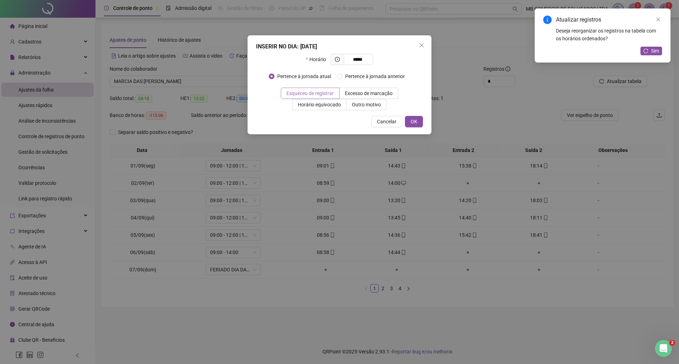
type input "*****"
drag, startPoint x: 322, startPoint y: 95, endPoint x: 352, endPoint y: 104, distance: 31.7
click at [324, 93] on span "Esqueceu de registrar" at bounding box center [309, 94] width 47 height 6
click at [412, 122] on span "OK" at bounding box center [413, 122] width 7 height 8
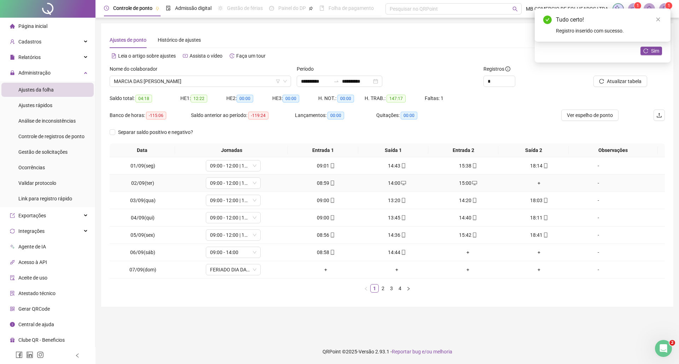
click at [535, 180] on div "+" at bounding box center [538, 183] width 65 height 8
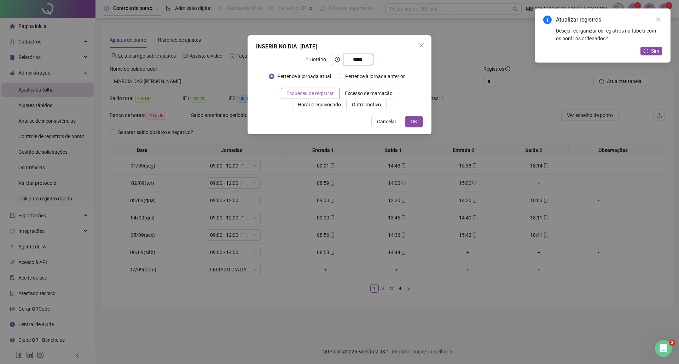
type input "*****"
click at [324, 91] on span "Esqueceu de registrar" at bounding box center [309, 94] width 47 height 6
click at [412, 129] on div "INSERIR NO DIA : [DATE] Horário ***** Pertence à jornada atual Pertence à jorna…" at bounding box center [339, 84] width 184 height 99
click at [415, 123] on span "OK" at bounding box center [413, 122] width 7 height 8
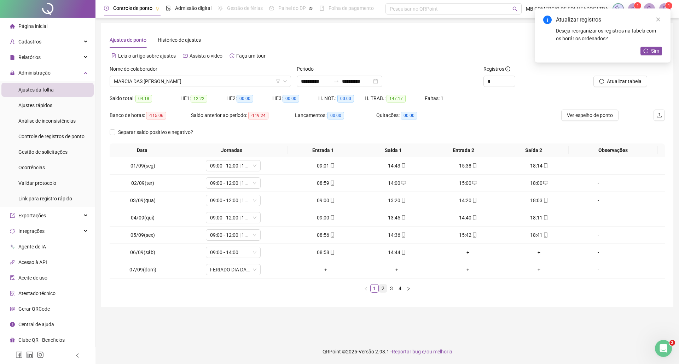
click at [381, 289] on link "2" at bounding box center [383, 289] width 8 height 8
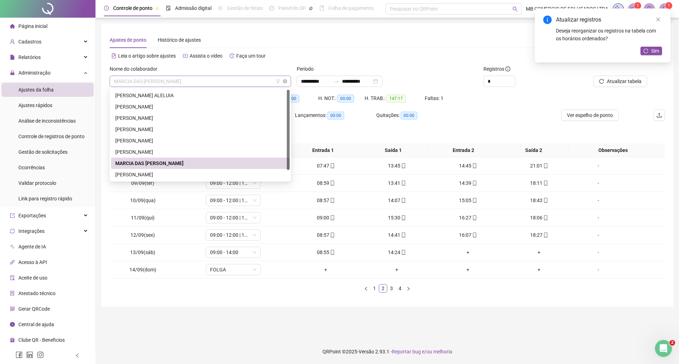
drag, startPoint x: 191, startPoint y: 85, endPoint x: 113, endPoint y: 79, distance: 78.0
click at [113, 79] on div "MARCIA DAS [PERSON_NAME]" at bounding box center [200, 81] width 181 height 11
drag, startPoint x: 193, startPoint y: 160, endPoint x: 121, endPoint y: 166, distance: 72.3
click at [121, 166] on div "MARCIA DAS [PERSON_NAME]" at bounding box center [200, 163] width 170 height 8
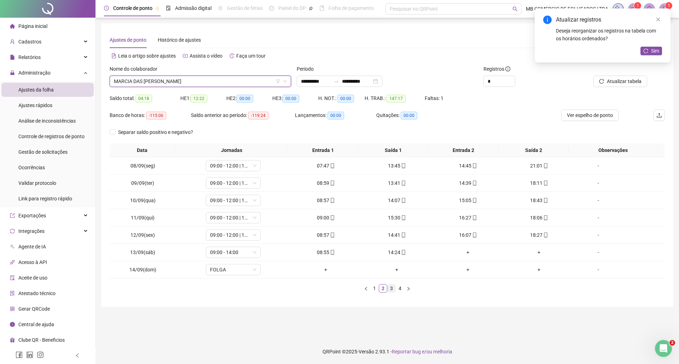
click at [387, 288] on link "3" at bounding box center [391, 289] width 8 height 8
click at [401, 182] on icon "mobile" at bounding box center [403, 183] width 5 height 5
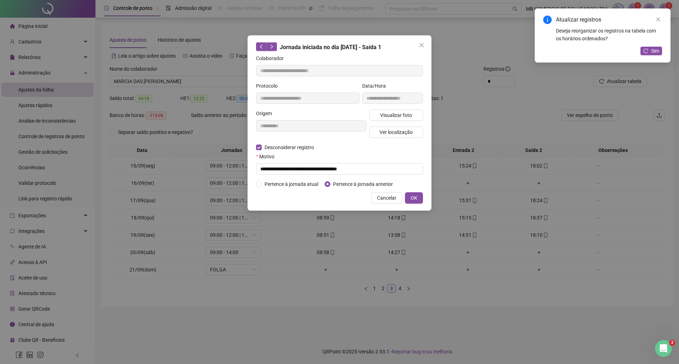
type input "**********"
click at [282, 167] on input "text" at bounding box center [339, 168] width 167 height 11
type input "**********"
click at [328, 187] on label "Pertence à jornada anterior" at bounding box center [360, 184] width 71 height 8
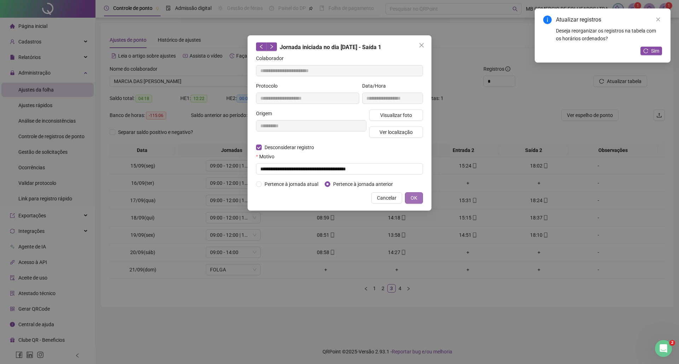
click at [412, 198] on span "OK" at bounding box center [413, 198] width 7 height 8
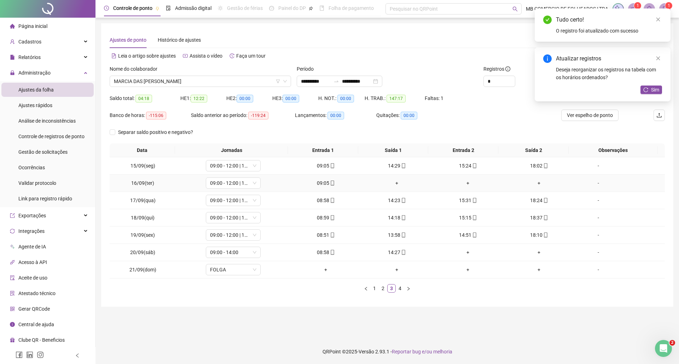
click at [393, 183] on div "+" at bounding box center [396, 183] width 65 height 8
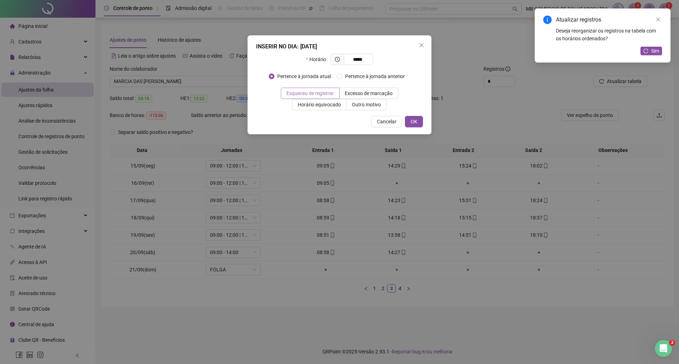
type input "*****"
click at [309, 95] on span "Esqueceu de registrar" at bounding box center [309, 94] width 47 height 6
click at [411, 122] on span "OK" at bounding box center [413, 122] width 7 height 8
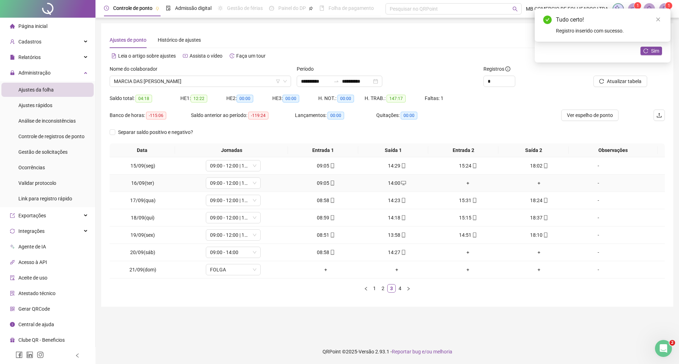
click at [460, 183] on div "+" at bounding box center [467, 183] width 65 height 8
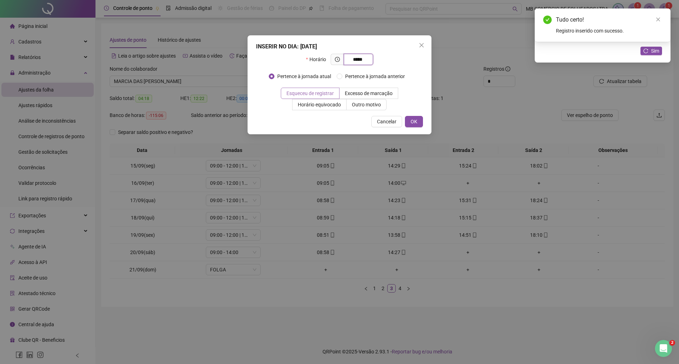
type input "*****"
click at [312, 98] on label "Esqueceu de registrar" at bounding box center [310, 93] width 59 height 11
click at [411, 124] on span "OK" at bounding box center [413, 122] width 7 height 8
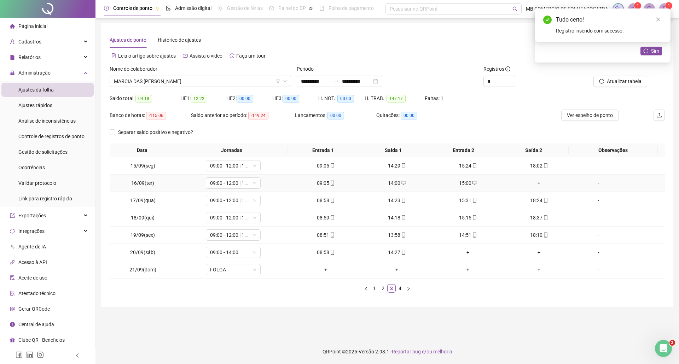
click at [534, 183] on div "+" at bounding box center [538, 183] width 65 height 8
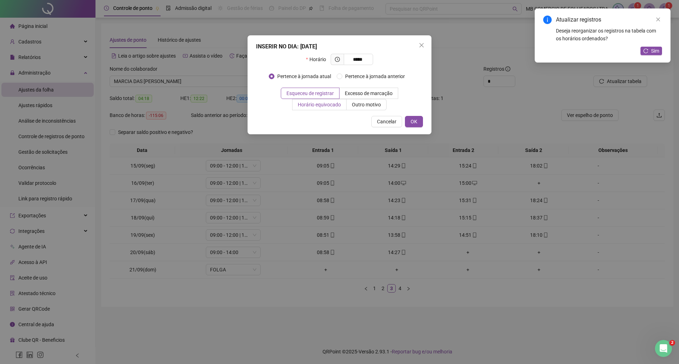
type input "*****"
click at [297, 96] on span "Esqueceu de registrar" at bounding box center [309, 94] width 47 height 6
click at [412, 125] on span "OK" at bounding box center [413, 122] width 7 height 8
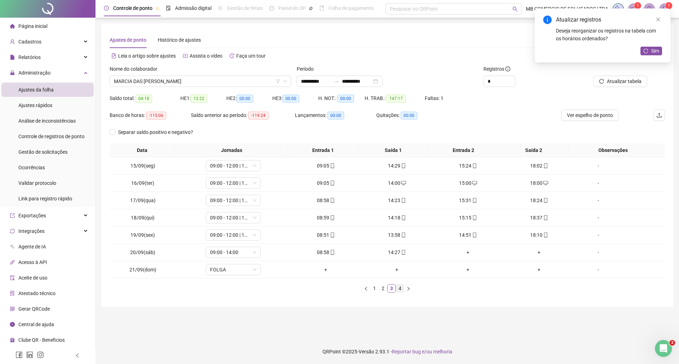
click at [399, 288] on link "4" at bounding box center [400, 289] width 8 height 8
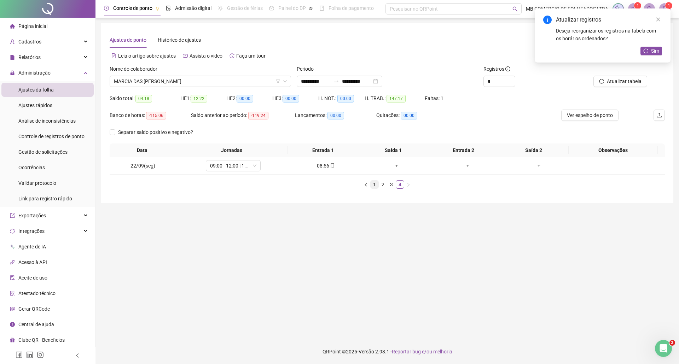
click at [376, 182] on link "1" at bounding box center [374, 185] width 8 height 8
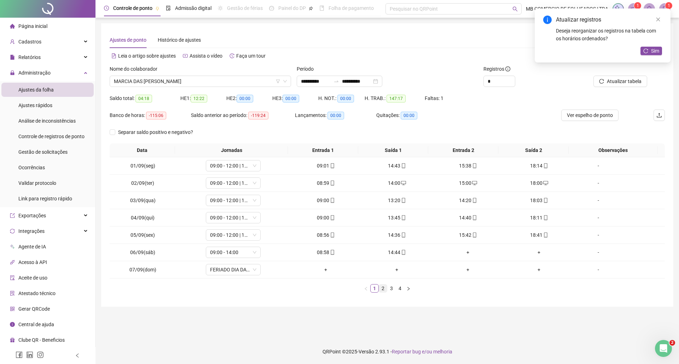
click at [385, 286] on link "2" at bounding box center [383, 289] width 8 height 8
click at [243, 86] on span "MARCIA DAS [PERSON_NAME]" at bounding box center [200, 81] width 173 height 11
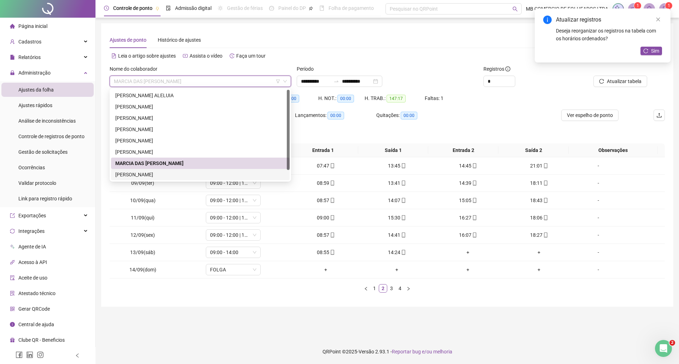
click at [145, 175] on div "[PERSON_NAME]" at bounding box center [200, 175] width 170 height 8
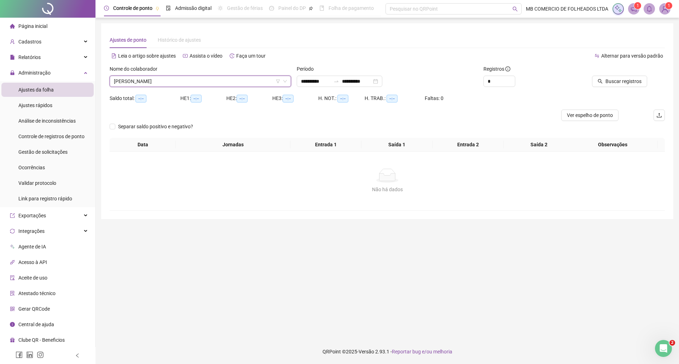
click at [205, 72] on div "Nome do colaborador" at bounding box center [200, 70] width 181 height 11
click at [205, 85] on span "[PERSON_NAME]" at bounding box center [200, 81] width 173 height 11
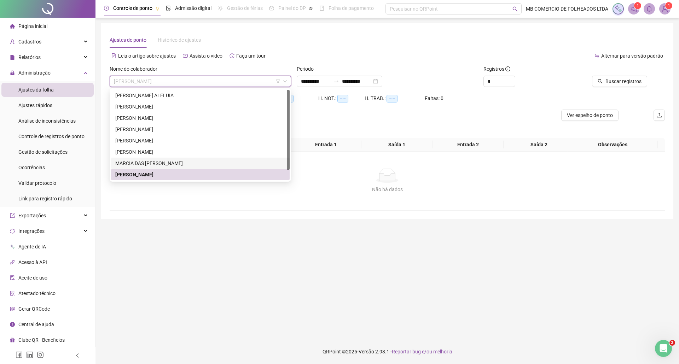
click at [144, 160] on div "MARCIA DAS [PERSON_NAME]" at bounding box center [200, 163] width 170 height 8
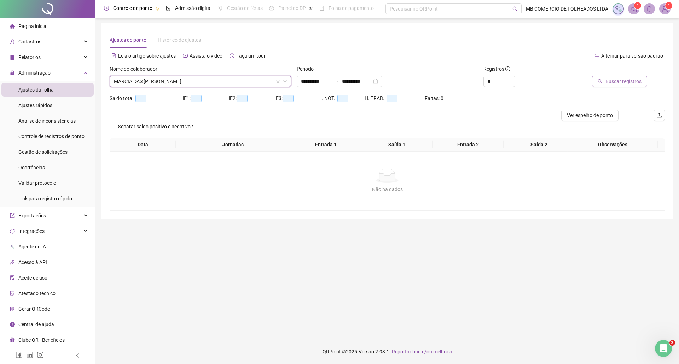
click at [612, 81] on span "Buscar registros" at bounding box center [623, 81] width 36 height 8
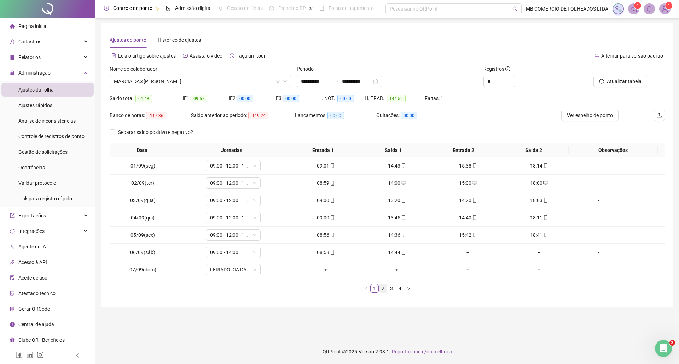
click at [382, 292] on link "2" at bounding box center [383, 289] width 8 height 8
click at [392, 286] on link "3" at bounding box center [391, 289] width 8 height 8
click at [402, 288] on link "4" at bounding box center [400, 289] width 8 height 8
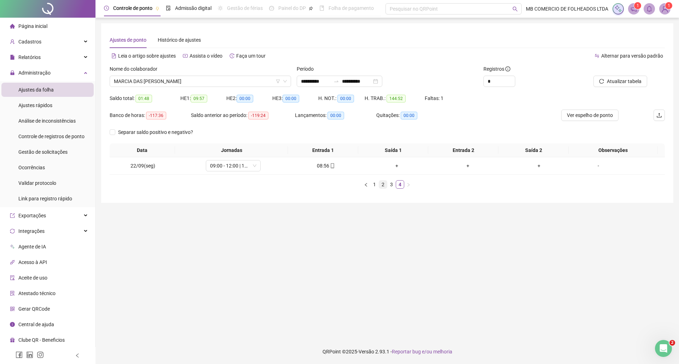
click at [382, 185] on link "2" at bounding box center [383, 185] width 8 height 8
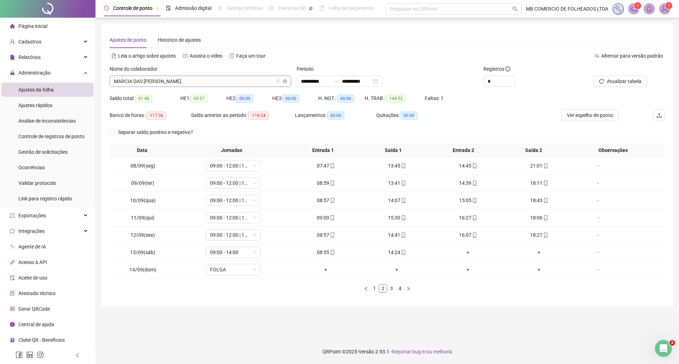
click at [190, 81] on span "MARCIA DAS [PERSON_NAME]" at bounding box center [200, 81] width 173 height 11
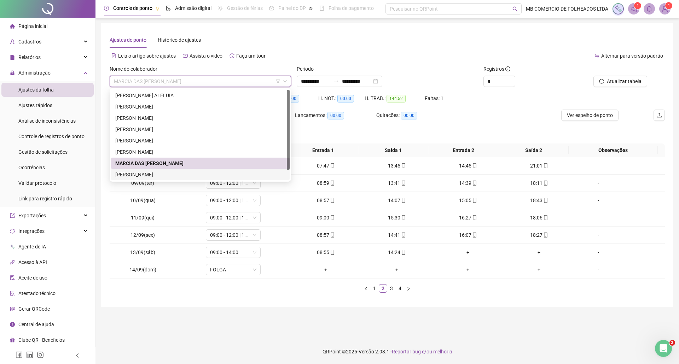
click at [160, 176] on div "[PERSON_NAME]" at bounding box center [200, 175] width 170 height 8
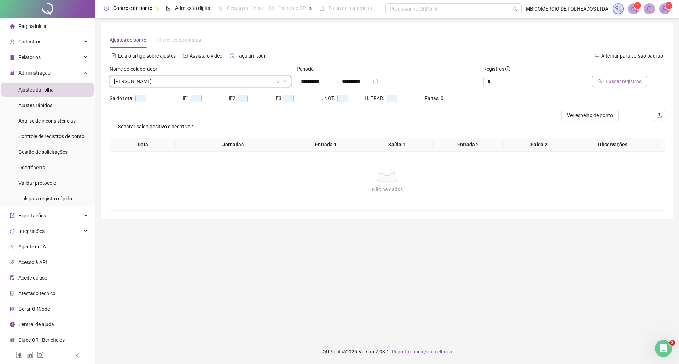
click at [614, 80] on span "Buscar registros" at bounding box center [623, 81] width 36 height 8
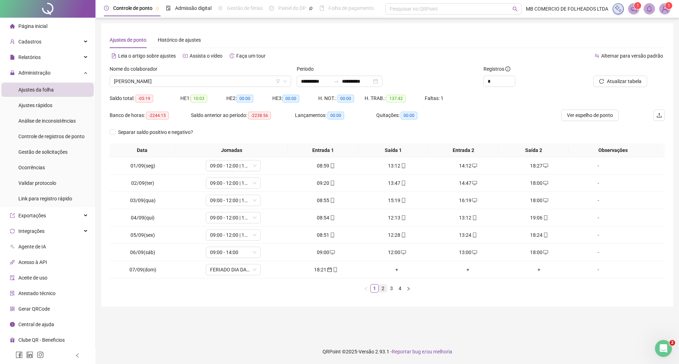
click at [385, 288] on link "2" at bounding box center [383, 289] width 8 height 8
click at [389, 287] on link "3" at bounding box center [391, 289] width 8 height 8
click at [465, 184] on div "18:26" at bounding box center [467, 183] width 65 height 8
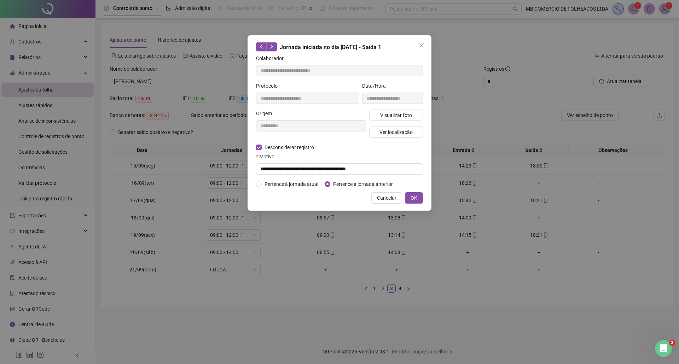
type input "**********"
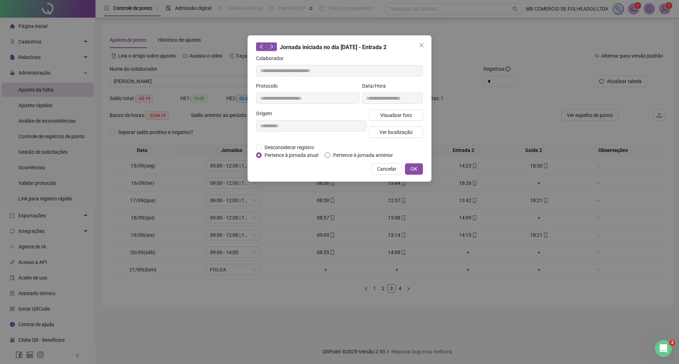
click at [331, 153] on span "Pertence à jornada anterior" at bounding box center [362, 155] width 65 height 8
click at [408, 168] on button "OK" at bounding box center [414, 168] width 18 height 11
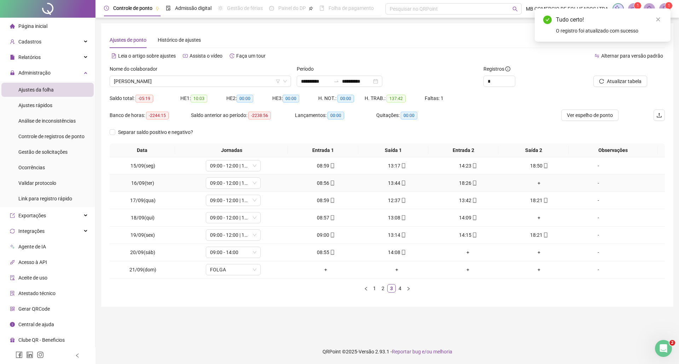
click at [532, 185] on div "+" at bounding box center [538, 183] width 65 height 8
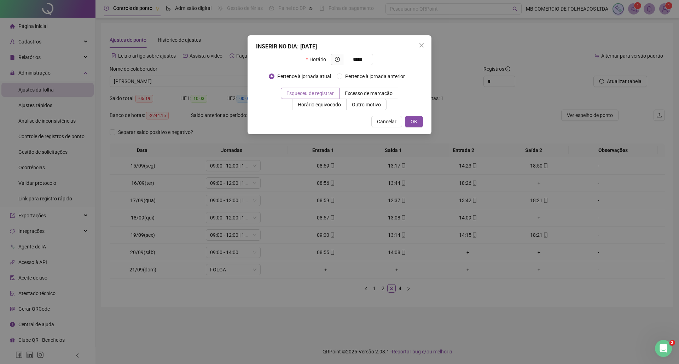
type input "*****"
click at [317, 92] on span "Esqueceu de registrar" at bounding box center [309, 94] width 47 height 6
click at [412, 122] on span "OK" at bounding box center [413, 122] width 7 height 8
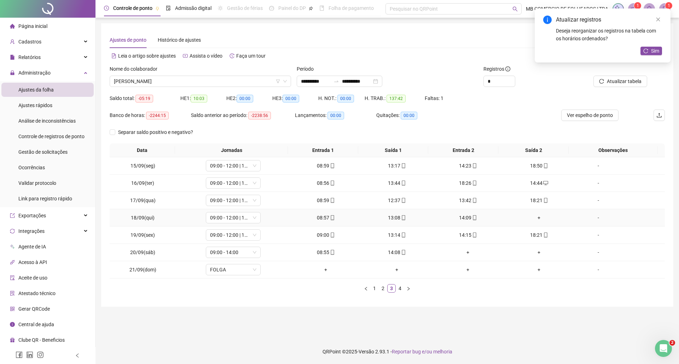
click at [531, 218] on div "+" at bounding box center [538, 218] width 65 height 8
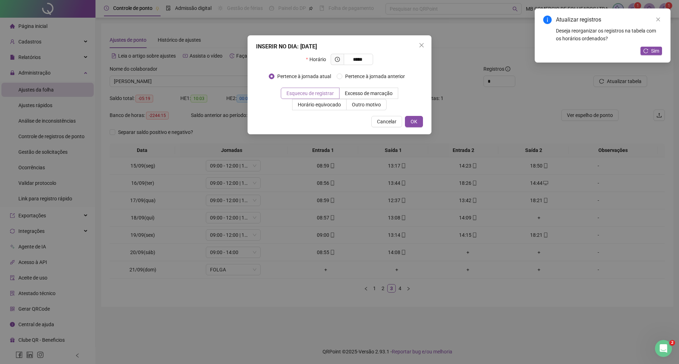
type input "*****"
click at [302, 95] on span "Esqueceu de registrar" at bounding box center [309, 94] width 47 height 6
click at [411, 121] on span "OK" at bounding box center [413, 122] width 7 height 8
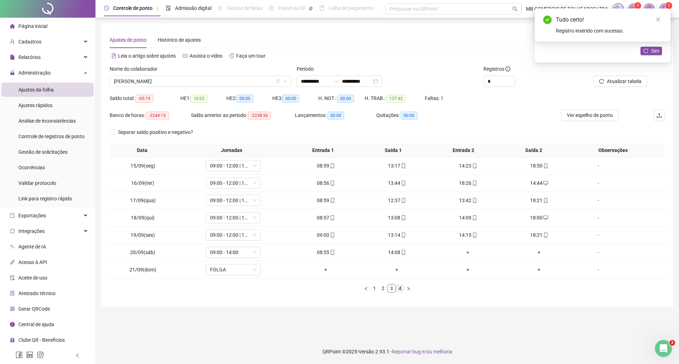
click at [402, 285] on li "4" at bounding box center [400, 288] width 8 height 8
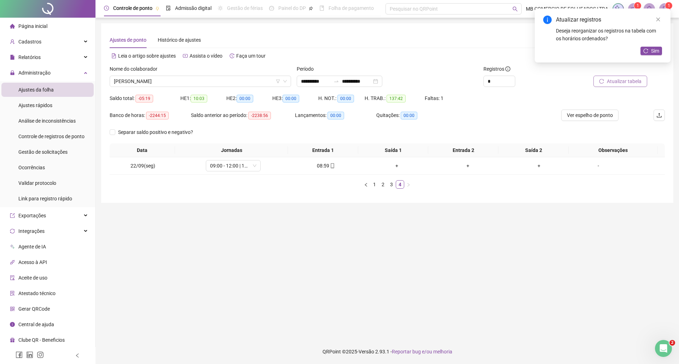
click at [618, 81] on span "Atualizar tabela" at bounding box center [624, 81] width 35 height 8
click at [658, 18] on icon "close" at bounding box center [657, 19] width 5 height 5
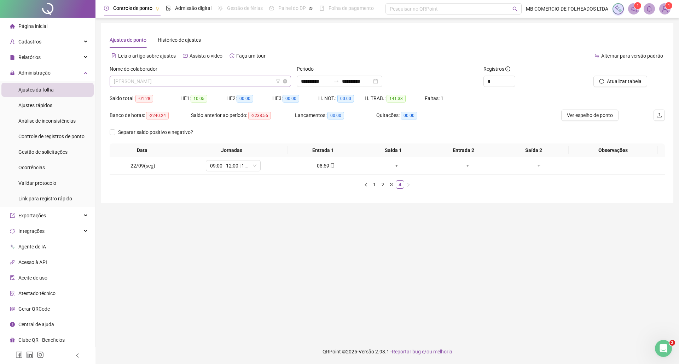
click at [269, 80] on span "[PERSON_NAME]" at bounding box center [200, 81] width 173 height 11
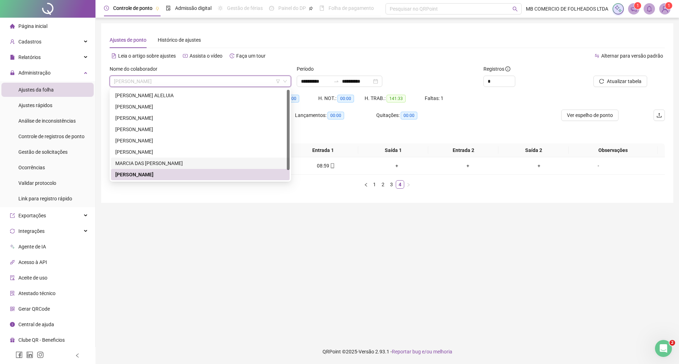
click at [150, 163] on div "MARCIA DAS [PERSON_NAME]" at bounding box center [200, 163] width 170 height 8
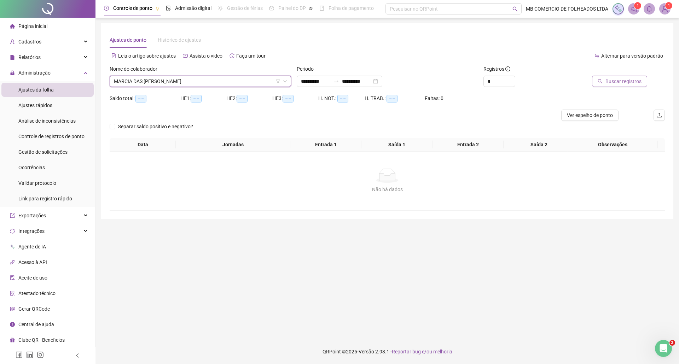
click at [629, 83] on span "Buscar registros" at bounding box center [623, 81] width 36 height 8
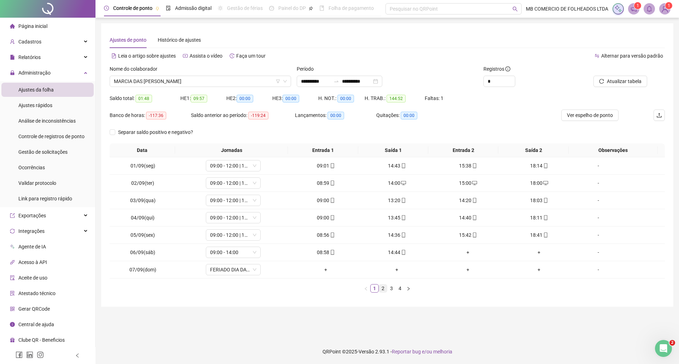
click at [383, 286] on link "2" at bounding box center [383, 289] width 8 height 8
